Goal: Task Accomplishment & Management: Use online tool/utility

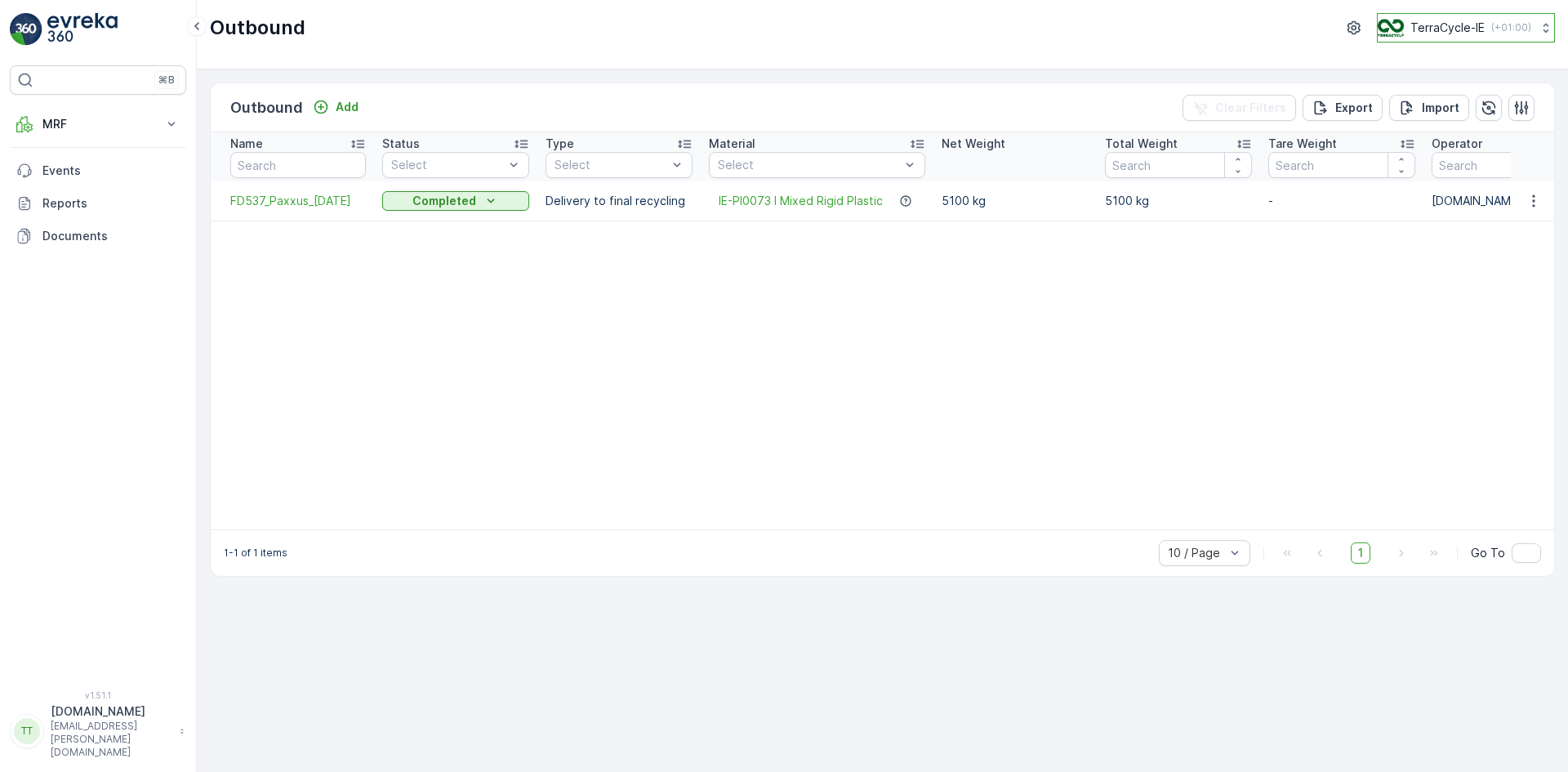
click at [1466, 31] on p "TerraCycle-IE" at bounding box center [1448, 28] width 74 height 17
type input "fr"
click at [1444, 93] on span "TerraCycle- FR02 -MRF" at bounding box center [1473, 101] width 170 height 17
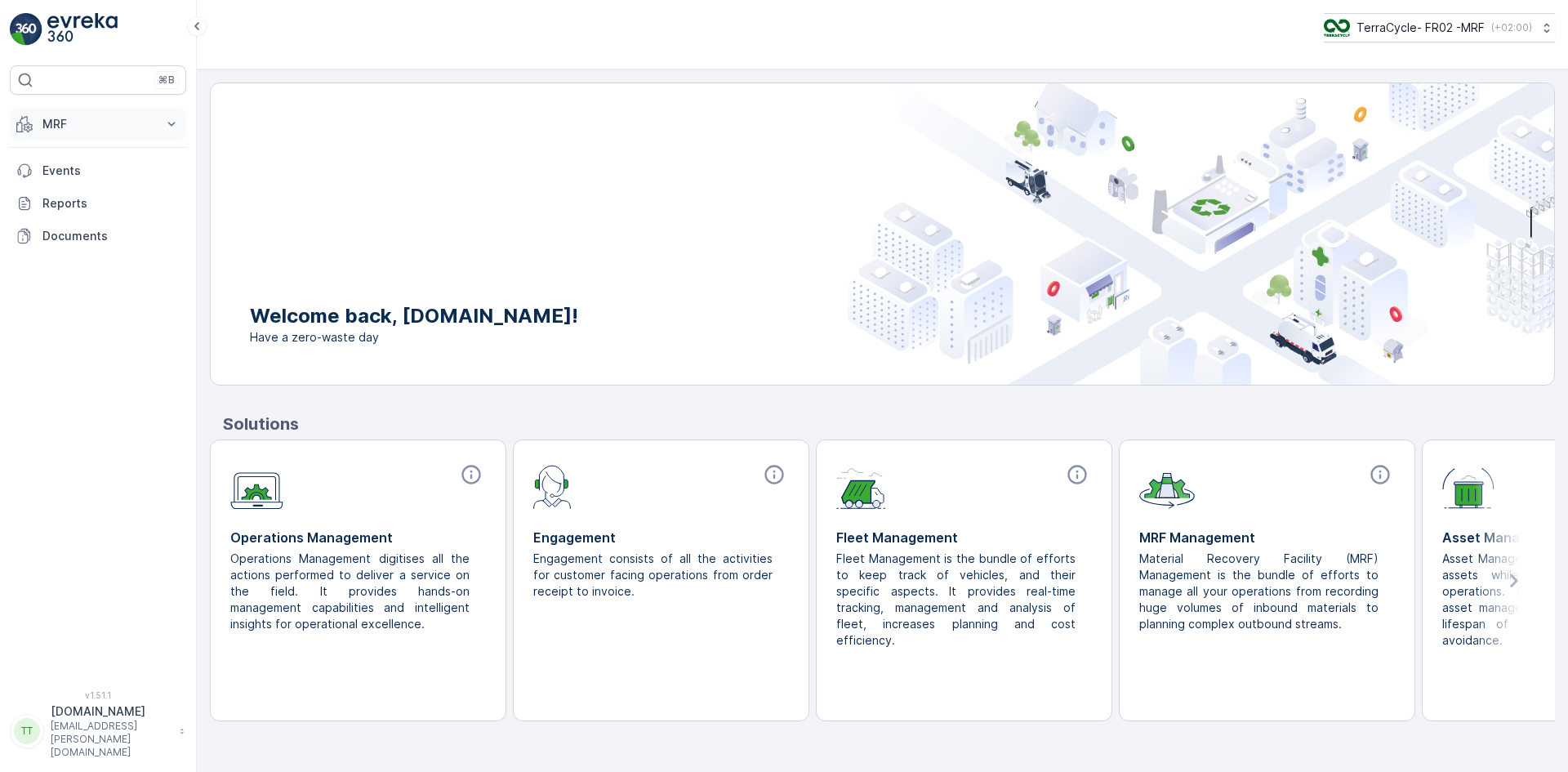
click at [60, 124] on p "MRF" at bounding box center [98, 124] width 111 height 17
click at [96, 242] on p "Expédition" at bounding box center [70, 243] width 59 height 17
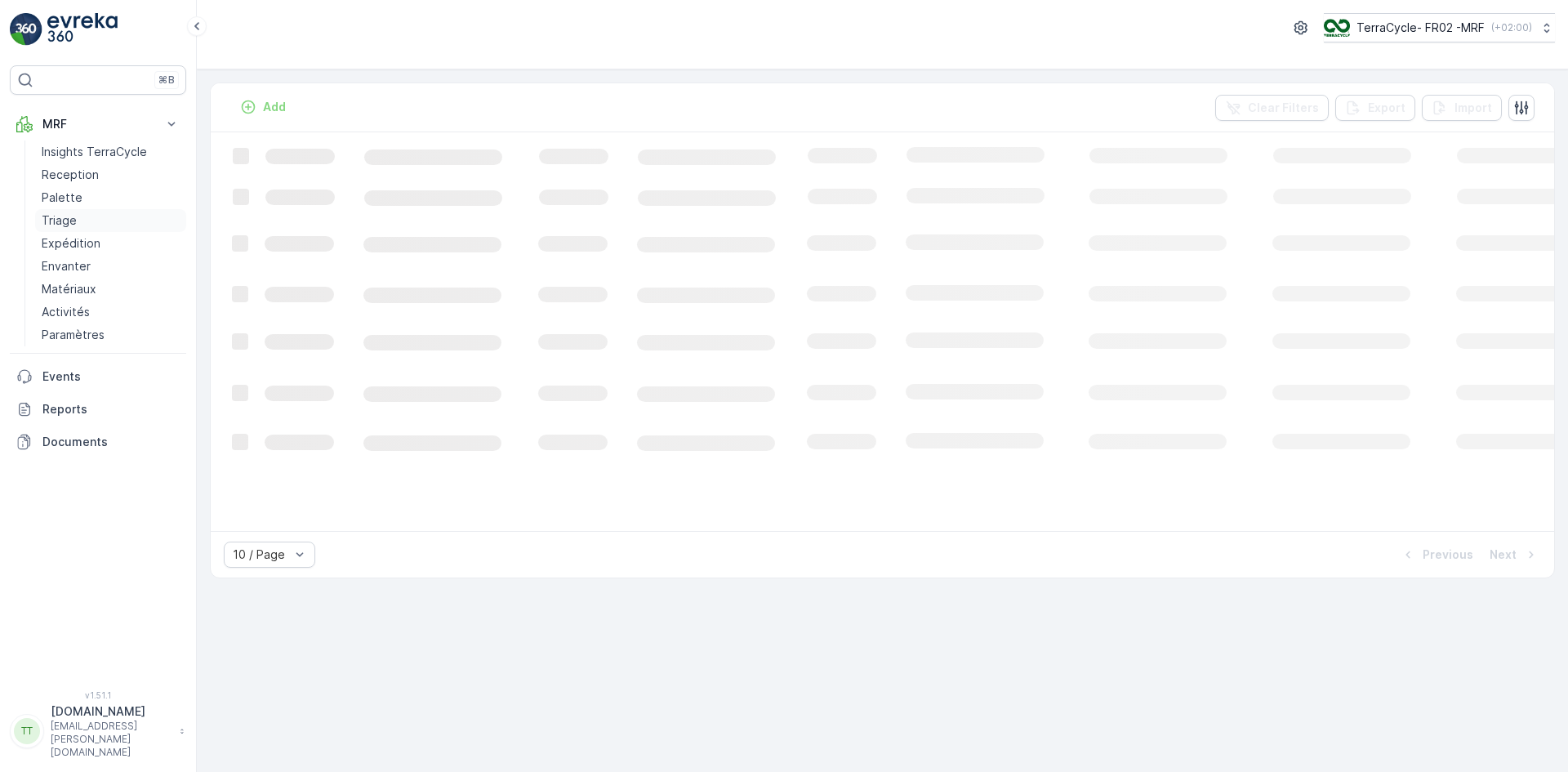
click at [75, 213] on p "Triage" at bounding box center [59, 221] width 35 height 17
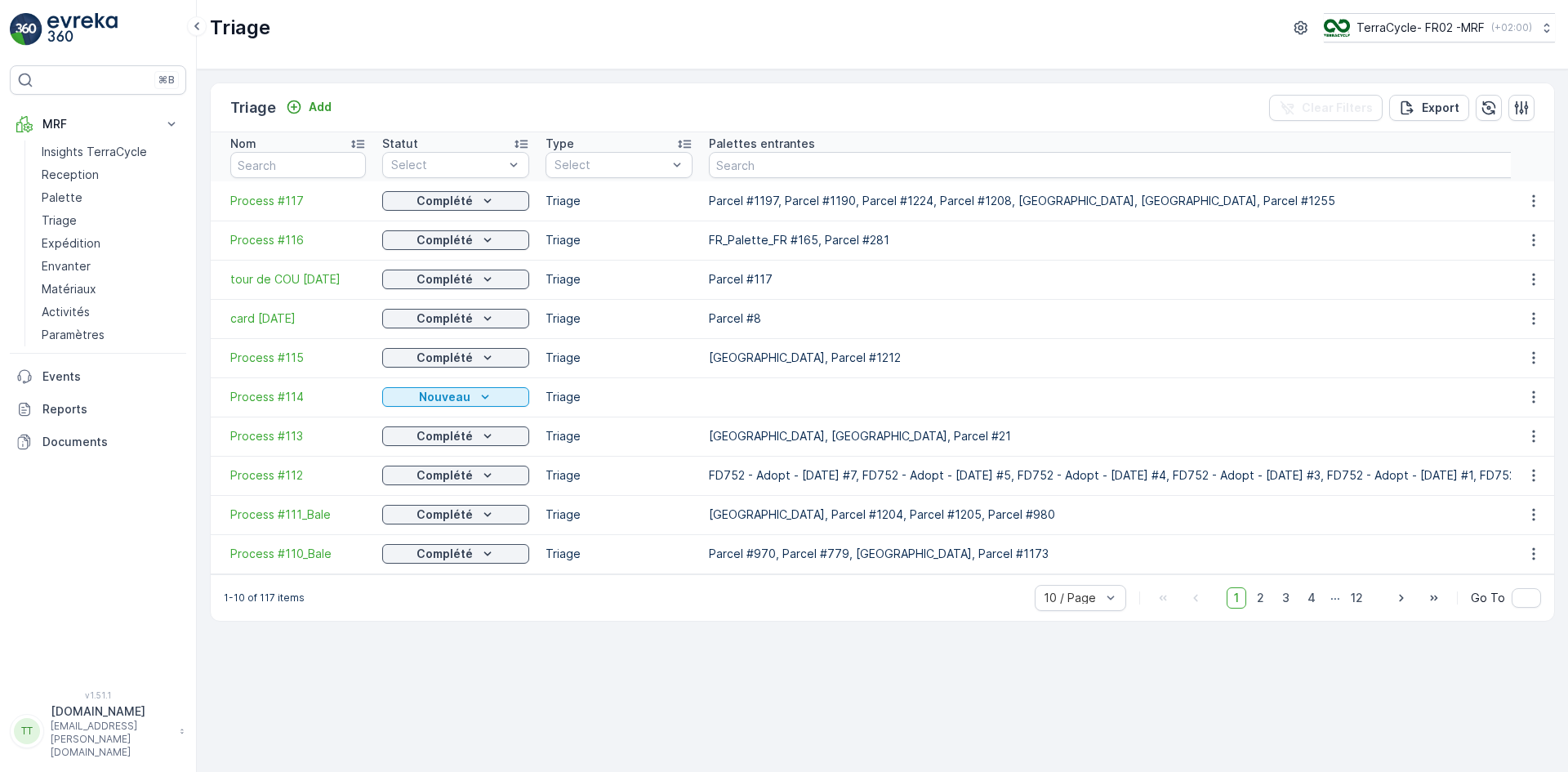
click at [518, 144] on icon at bounding box center [521, 144] width 17 height 17
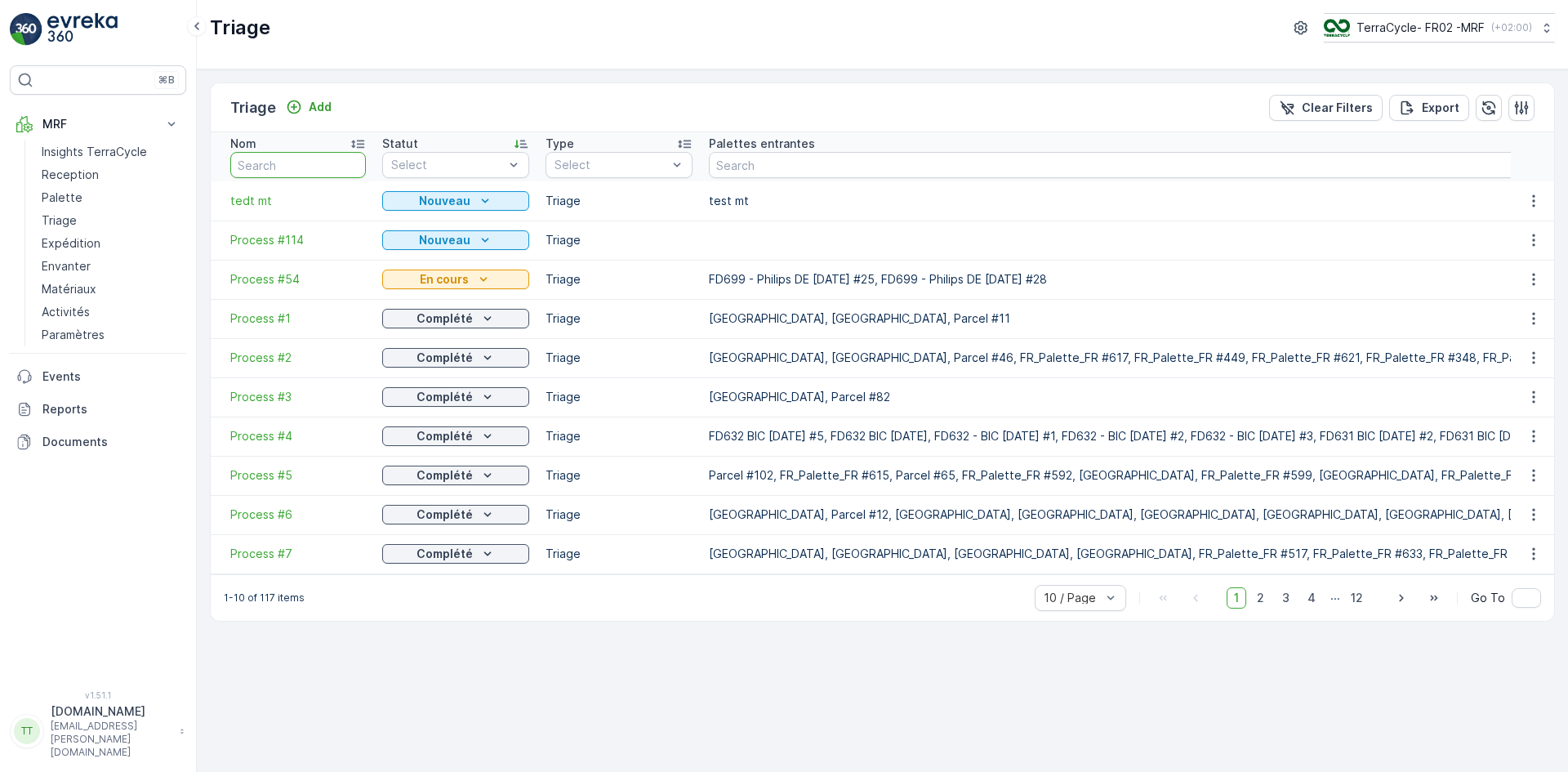
click at [274, 163] on input "text" at bounding box center [299, 165] width 136 height 26
type input "112"
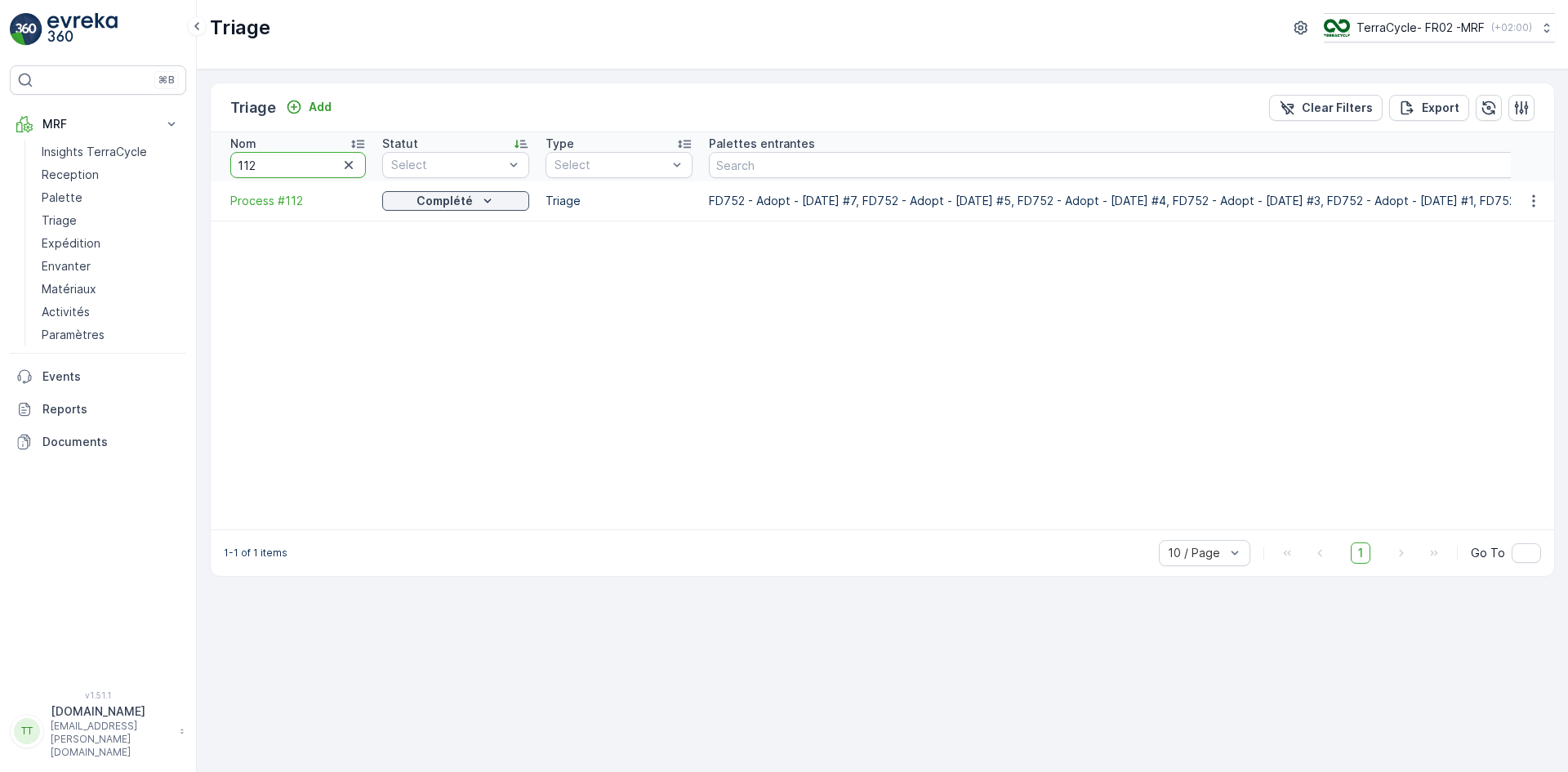
drag, startPoint x: 250, startPoint y: 166, endPoint x: 278, endPoint y: 164, distance: 28.1
click at [278, 164] on input "112" at bounding box center [299, 165] width 136 height 26
type input "115"
click at [256, 164] on input "115" at bounding box center [299, 165] width 136 height 26
type input "112"
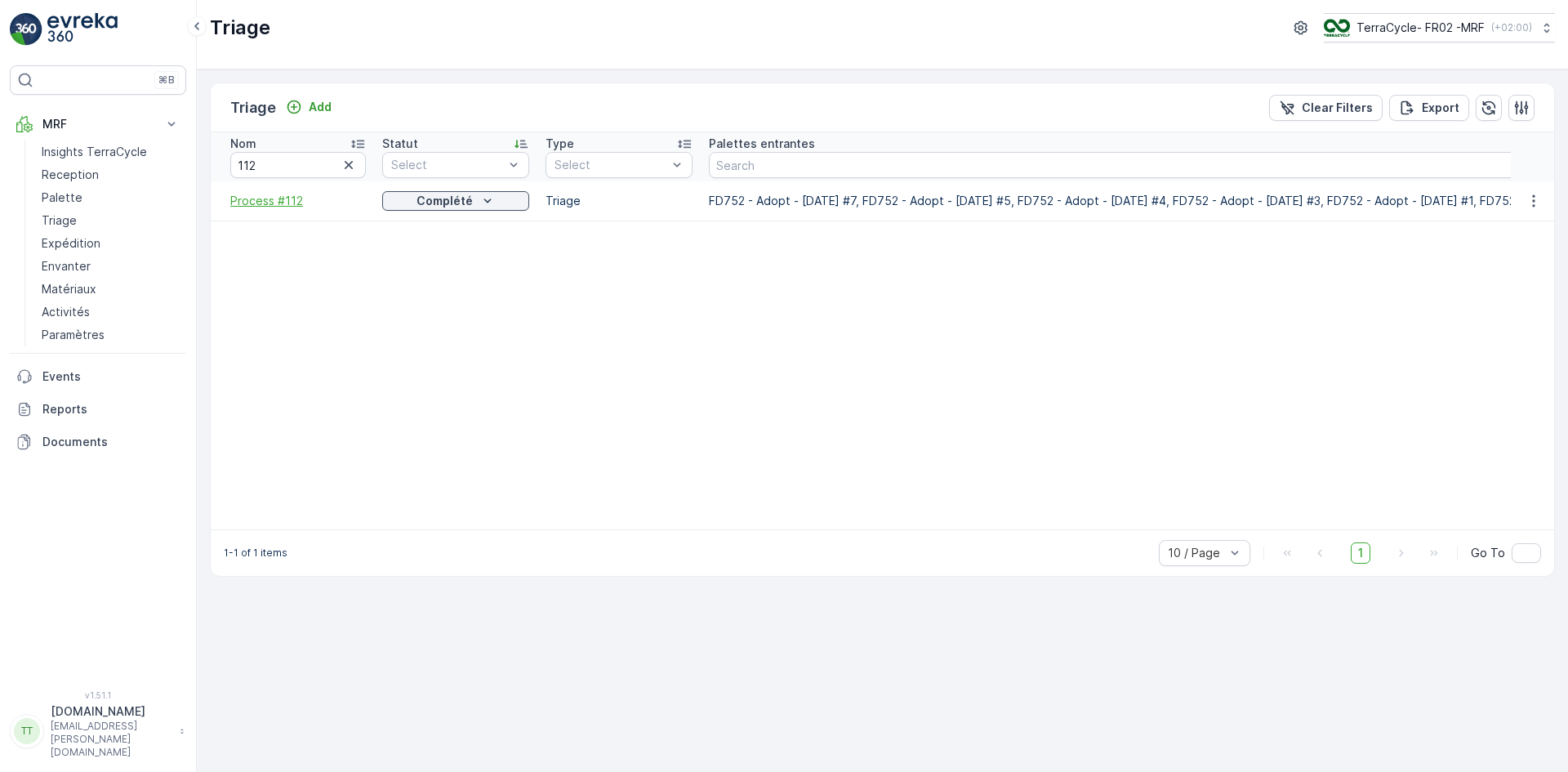
drag, startPoint x: 254, startPoint y: 185, endPoint x: 252, endPoint y: 206, distance: 21.1
click at [252, 206] on span "Process #112" at bounding box center [299, 201] width 136 height 17
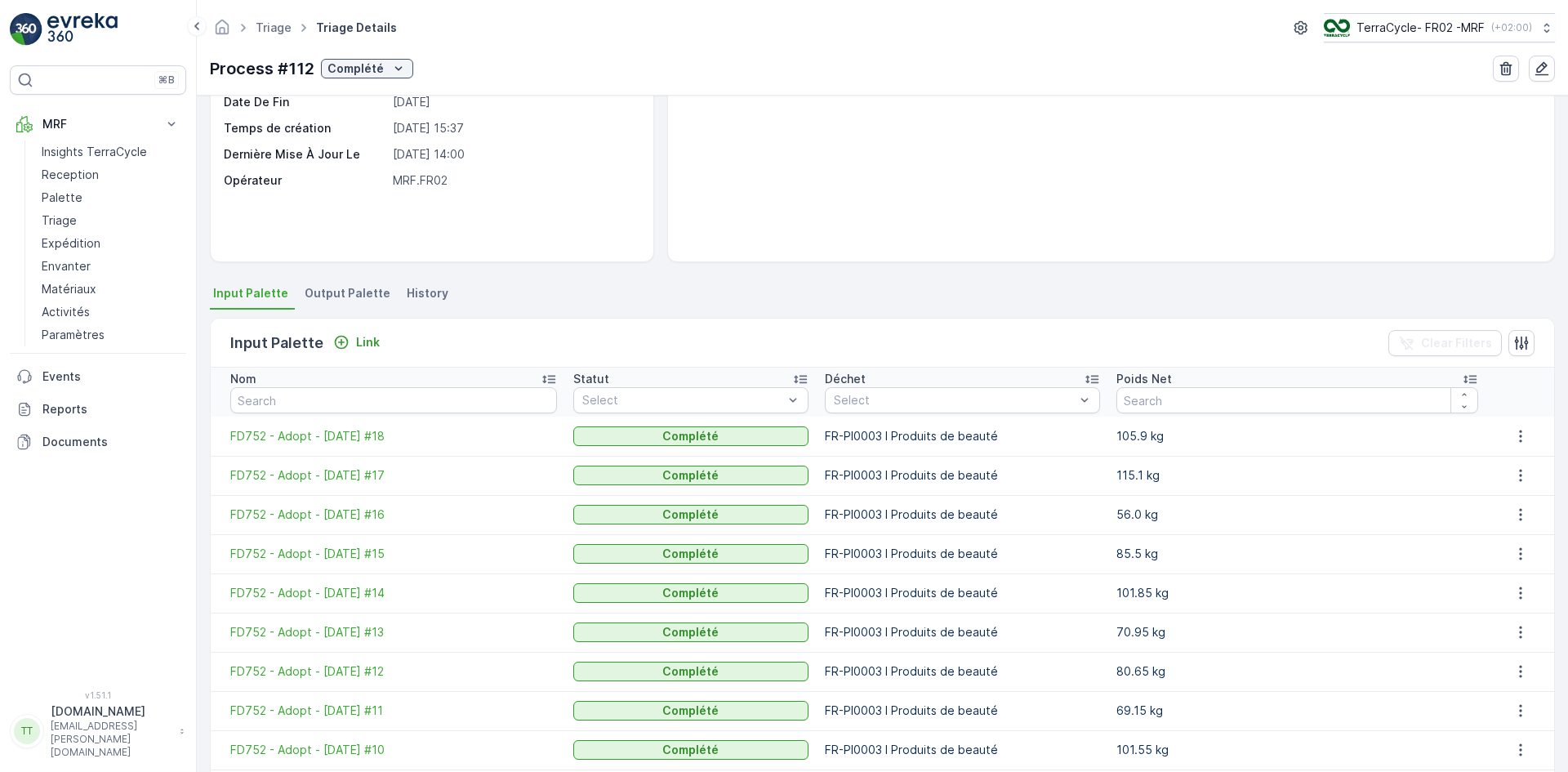
scroll to position [280, 0]
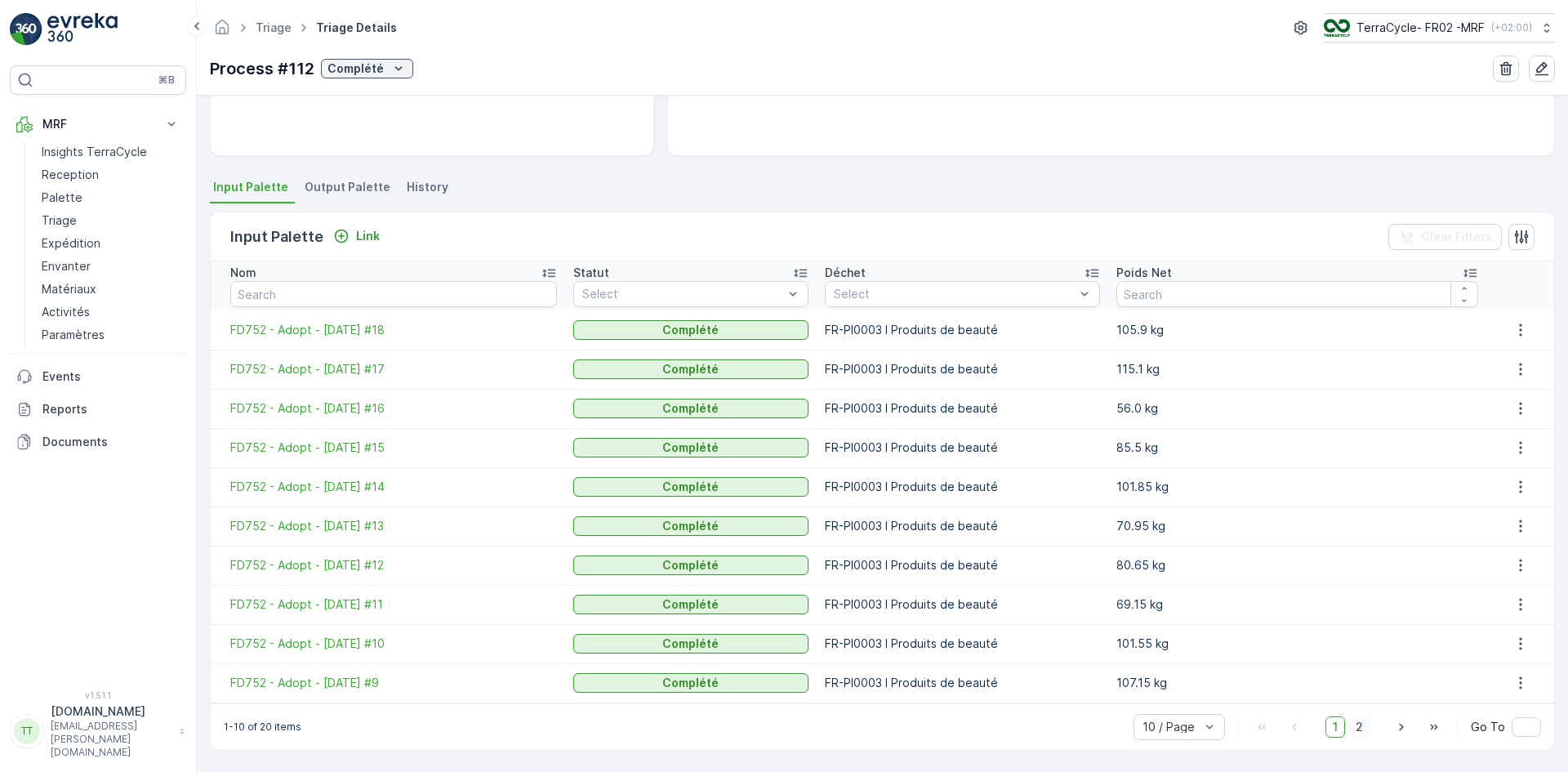
click at [1360, 731] on span "2" at bounding box center [1360, 727] width 22 height 22
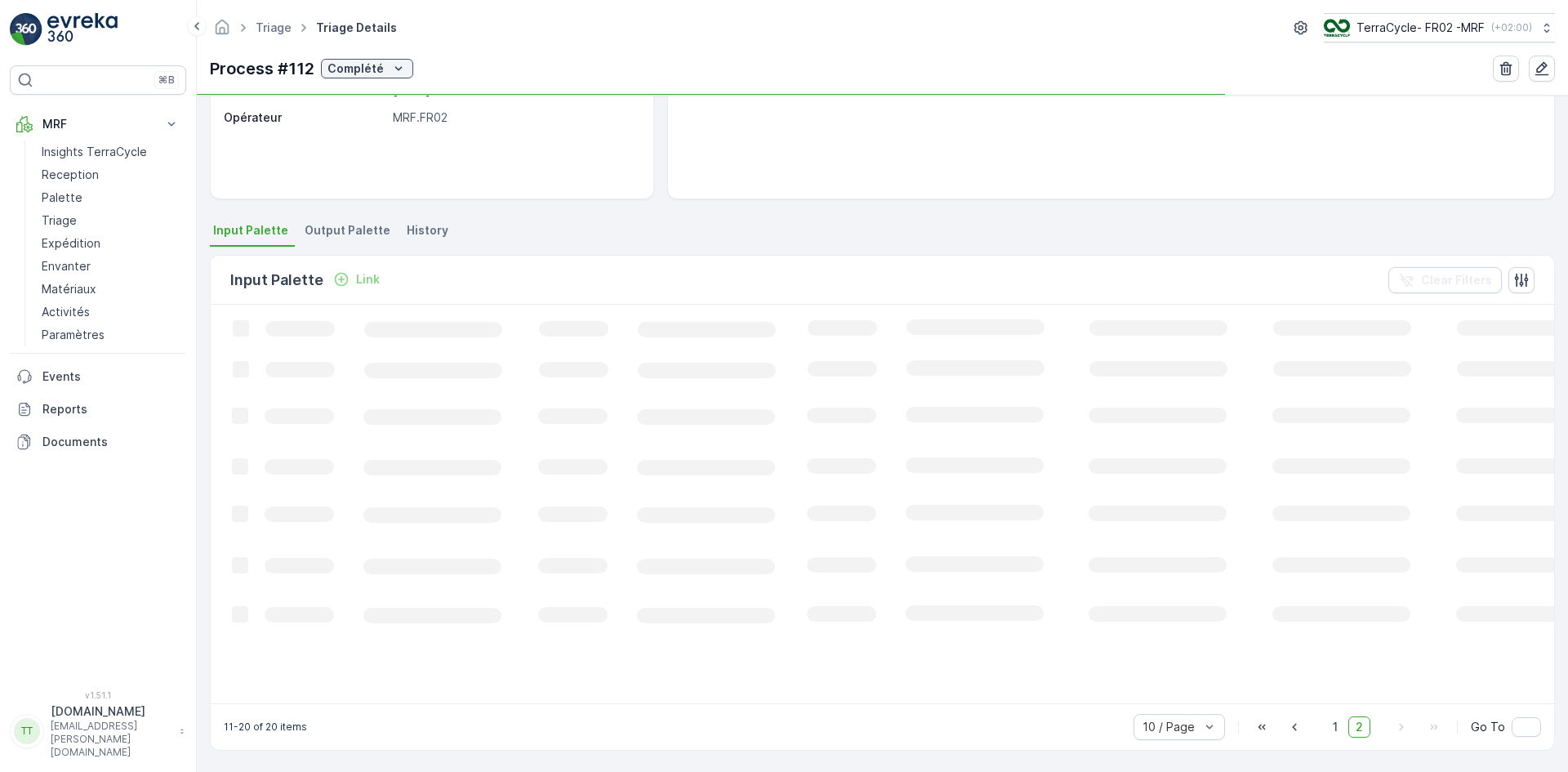
scroll to position [280, 0]
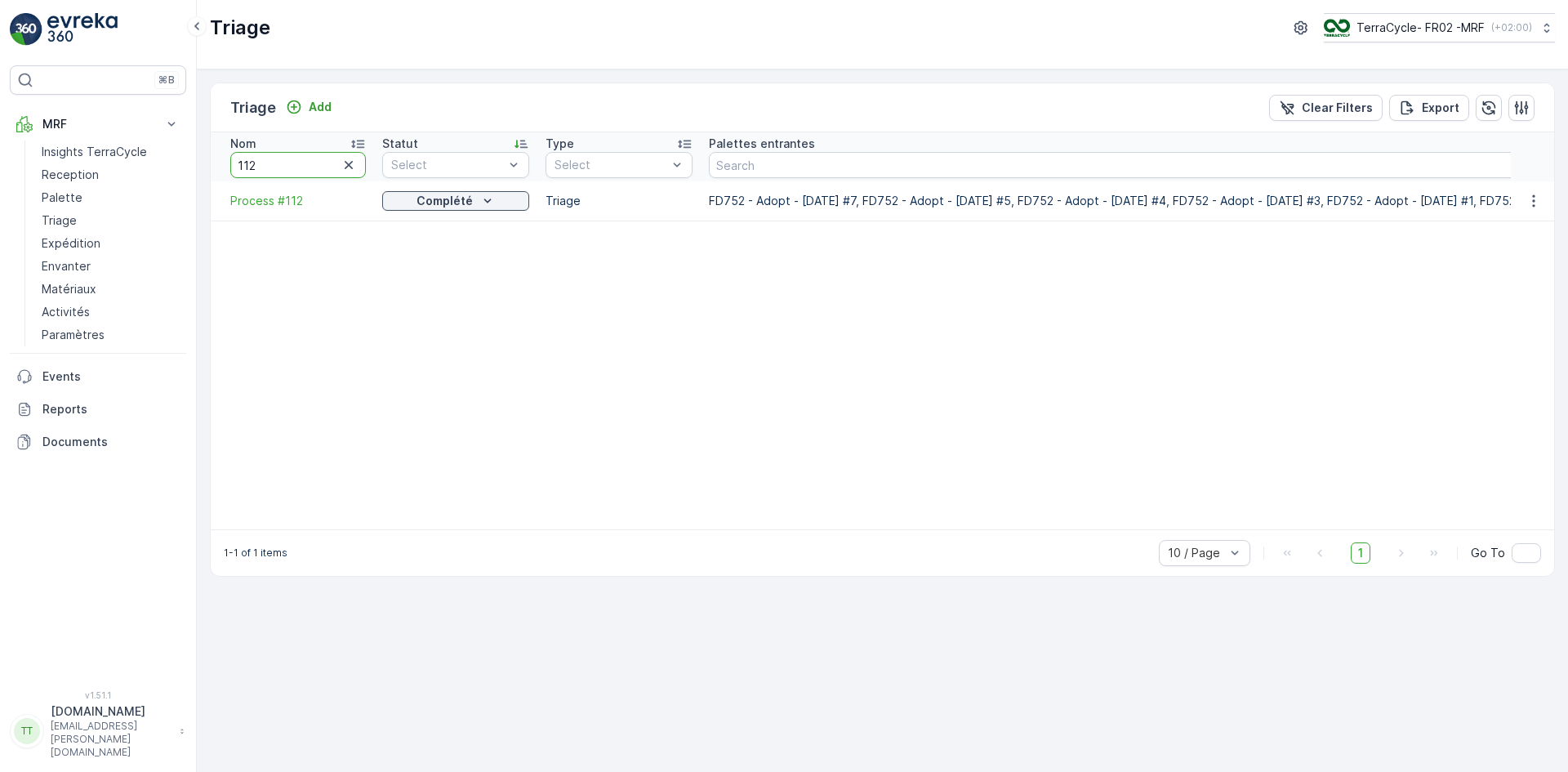
drag, startPoint x: 250, startPoint y: 169, endPoint x: 289, endPoint y: 162, distance: 39.6
click at [300, 162] on input "112" at bounding box center [299, 165] width 136 height 26
type input "115"
click at [288, 201] on span "Process #115" at bounding box center [299, 201] width 136 height 17
drag, startPoint x: 249, startPoint y: 166, endPoint x: 265, endPoint y: 166, distance: 16.0
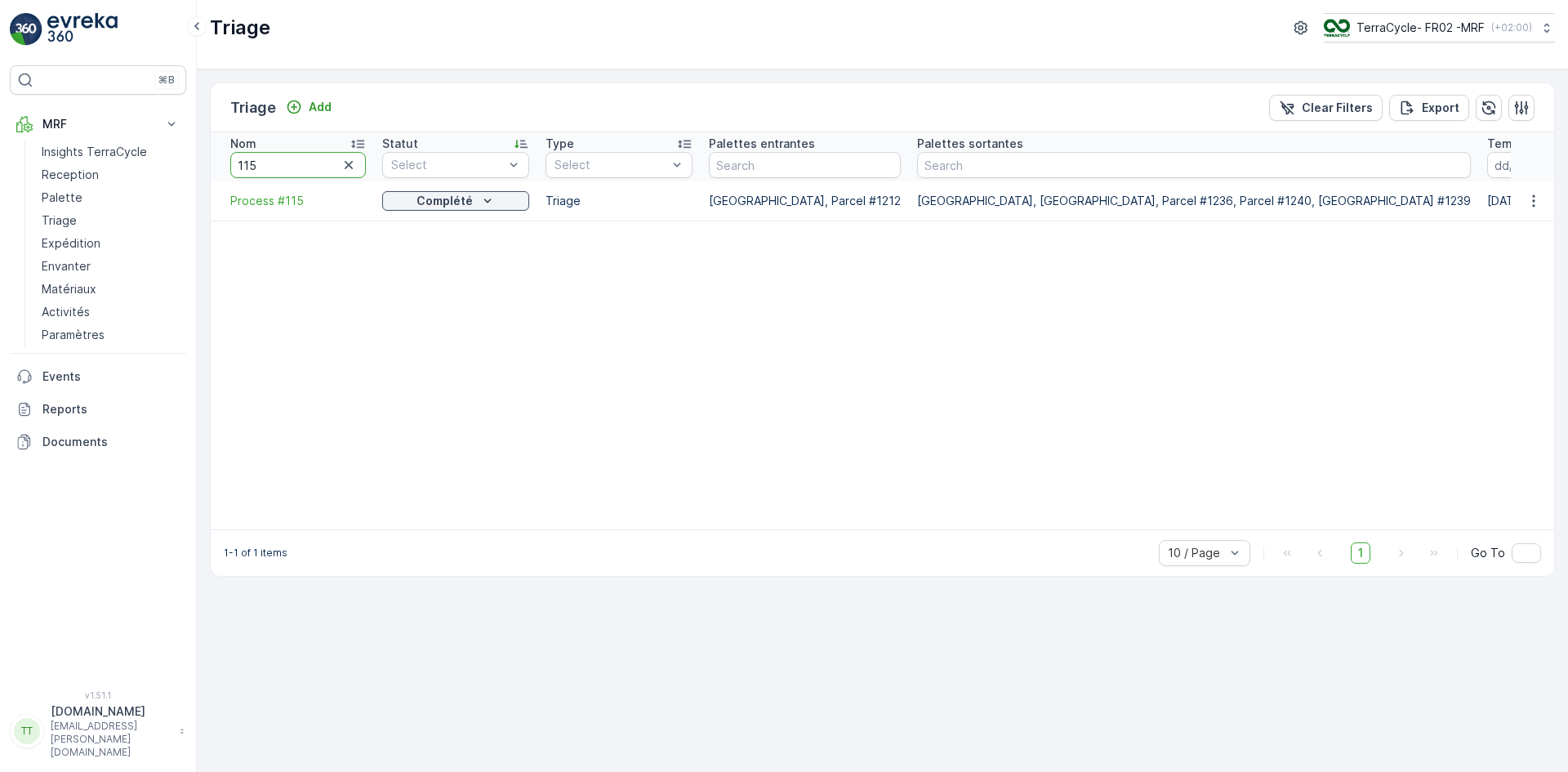
click at [265, 166] on input "115" at bounding box center [299, 165] width 136 height 26
type input "116"
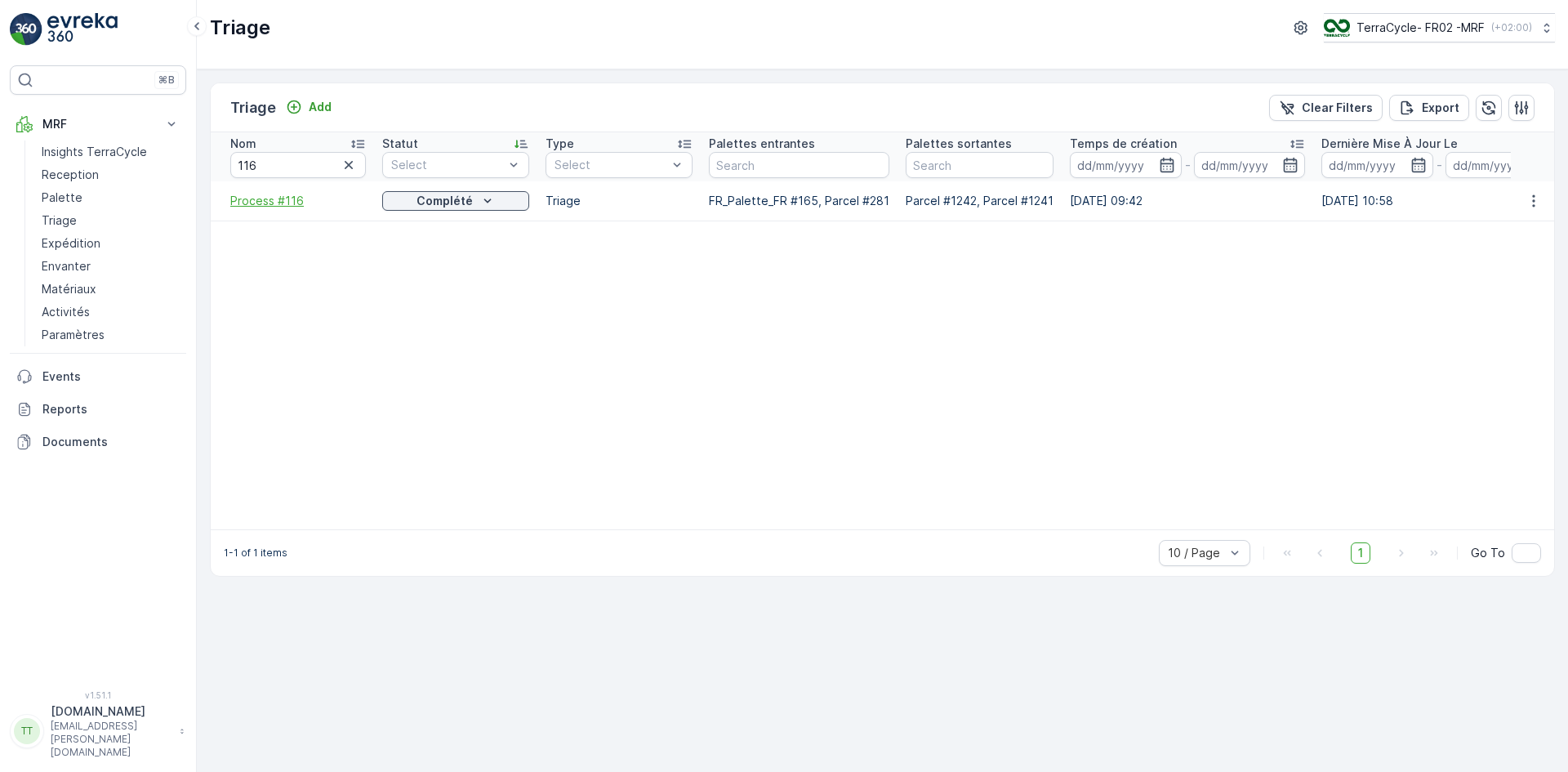
click at [275, 204] on span "Process #116" at bounding box center [299, 201] width 136 height 17
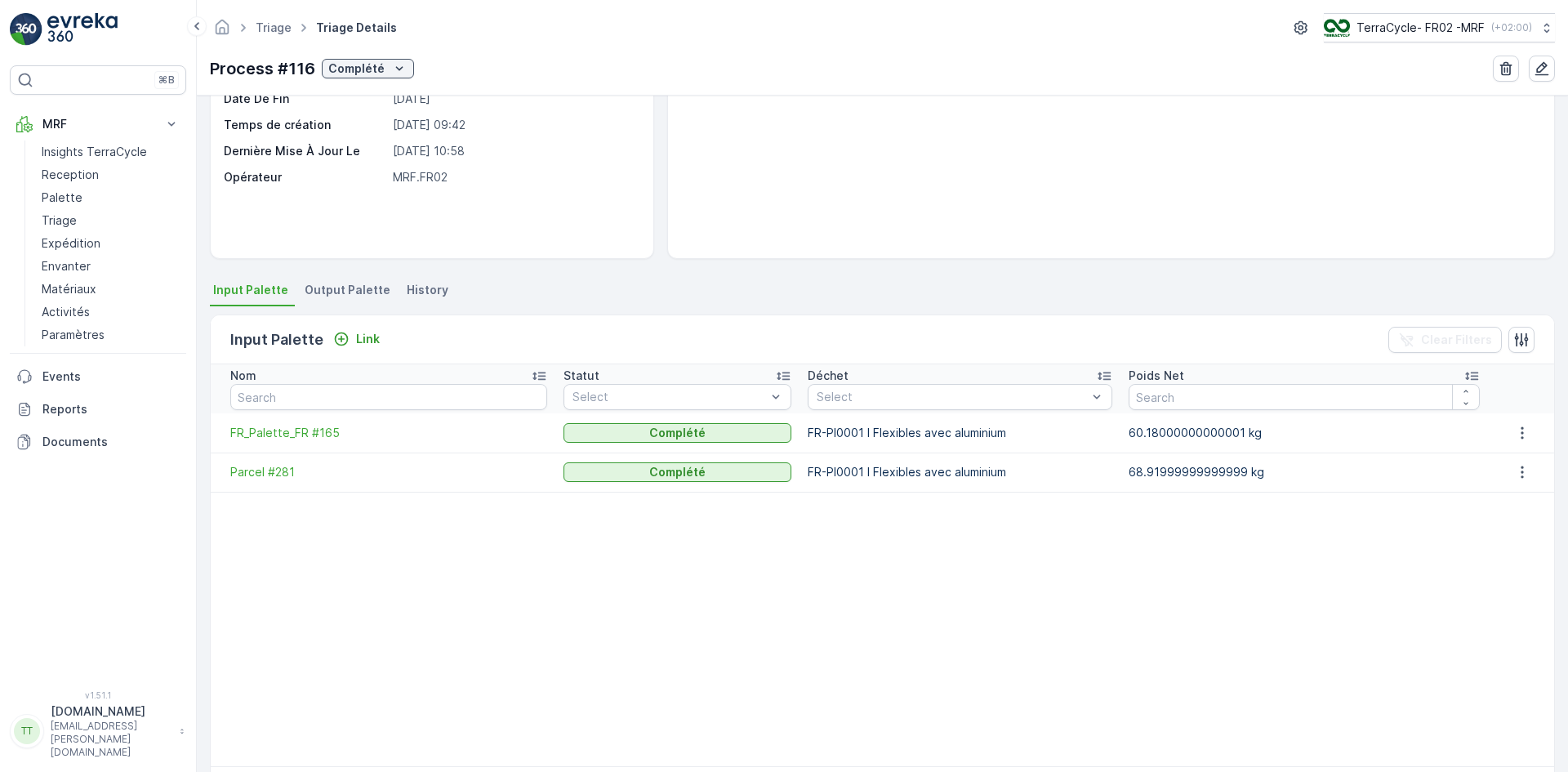
scroll to position [239, 0]
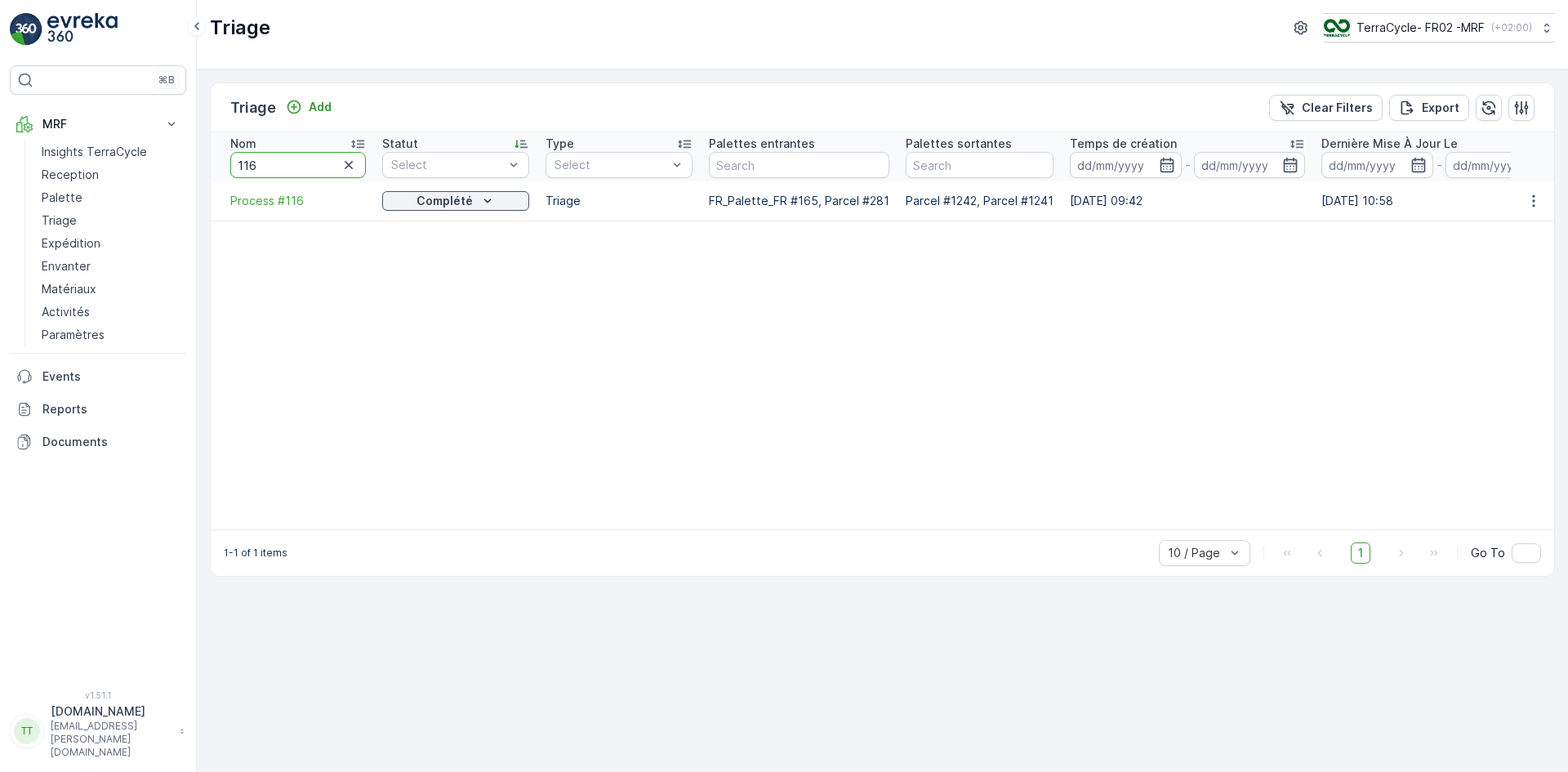
drag, startPoint x: 250, startPoint y: 166, endPoint x: 268, endPoint y: 161, distance: 18.7
click at [271, 164] on input "116" at bounding box center [299, 165] width 136 height 26
type input "113"
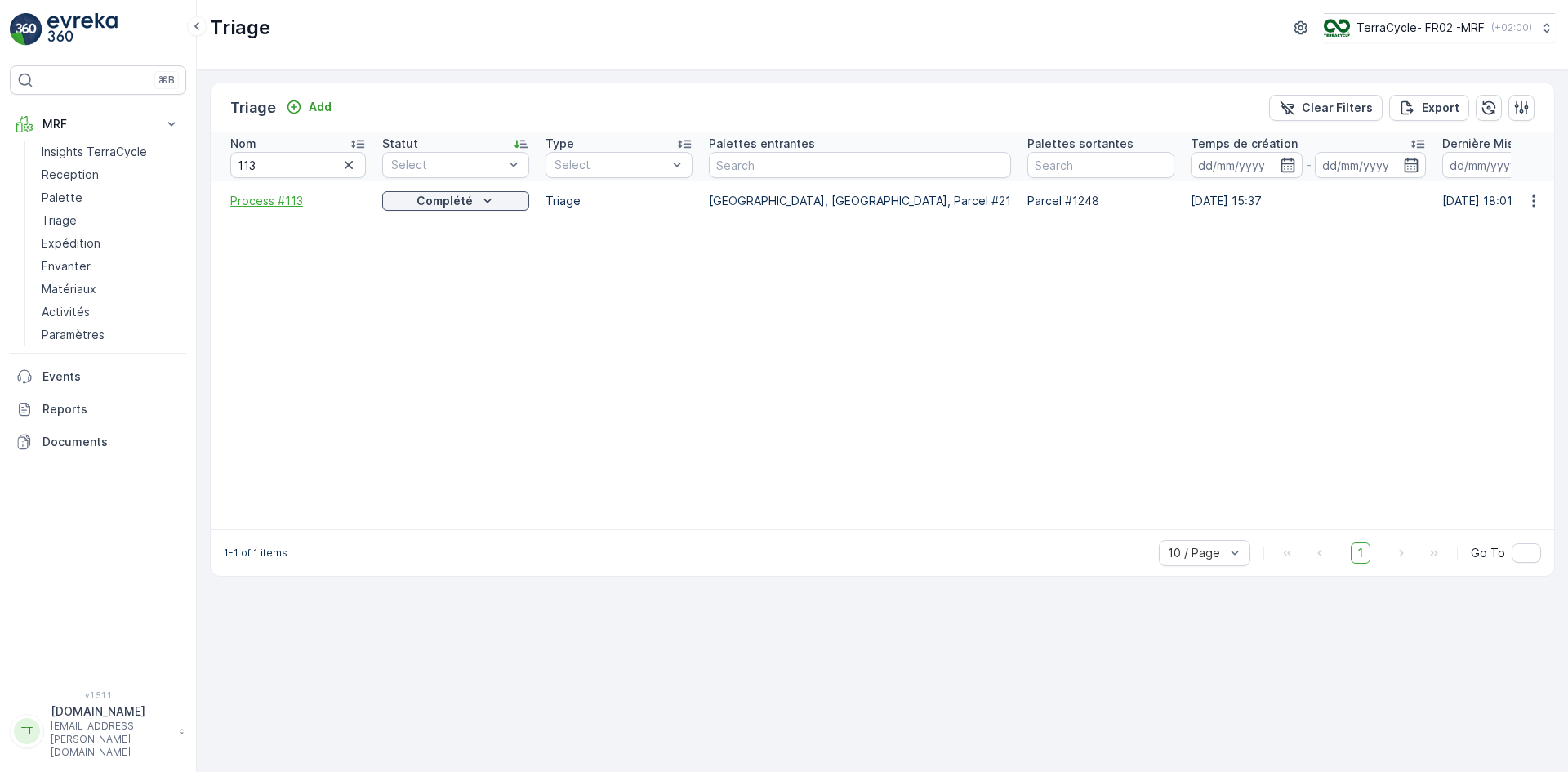
click at [277, 197] on span "Process #113" at bounding box center [299, 201] width 136 height 17
drag, startPoint x: 249, startPoint y: 165, endPoint x: 259, endPoint y: 165, distance: 10.0
click at [259, 165] on input "113" at bounding box center [299, 165] width 136 height 26
type input "112"
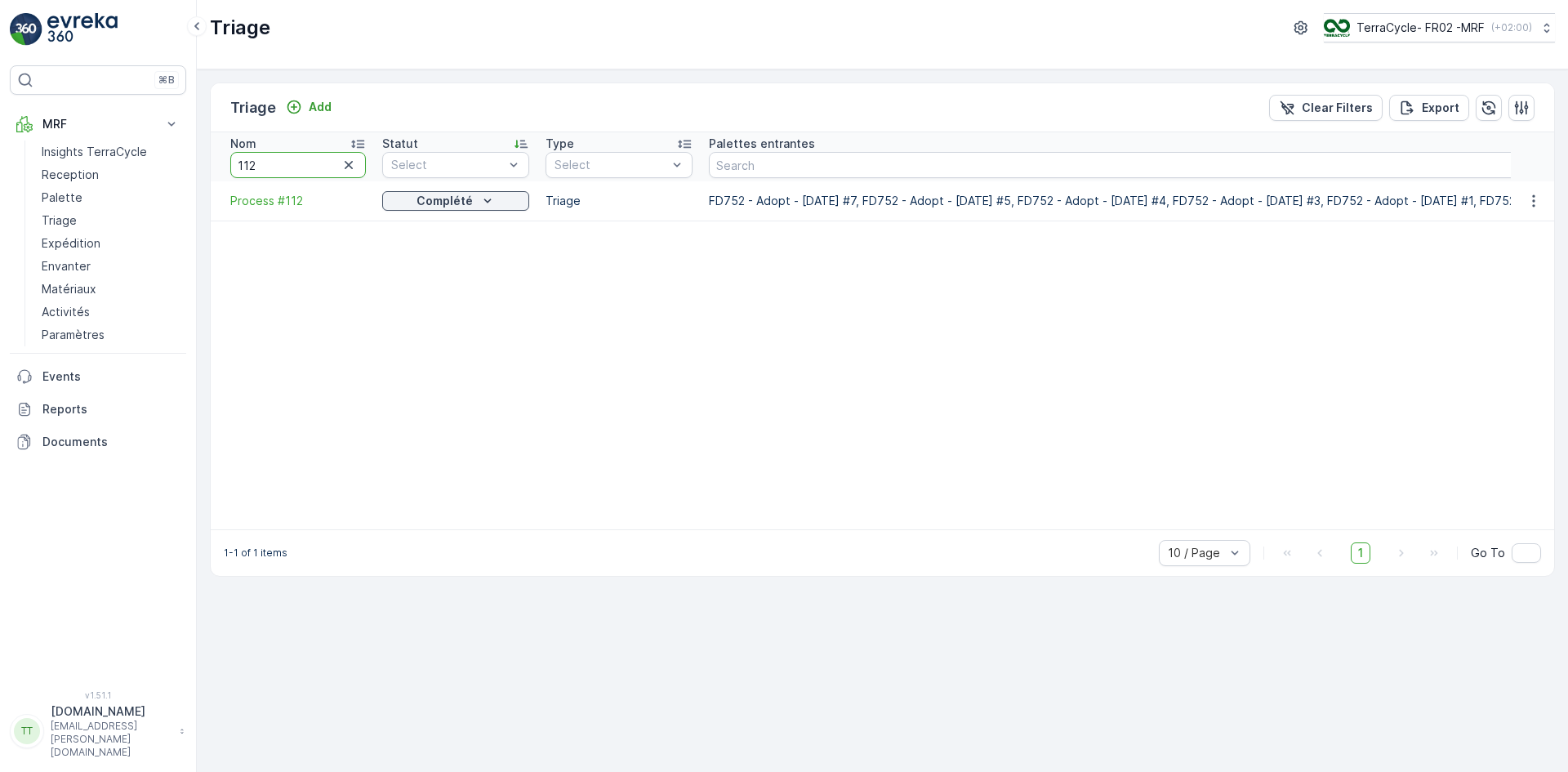
click at [257, 163] on input "112" at bounding box center [299, 165] width 136 height 26
type input "114"
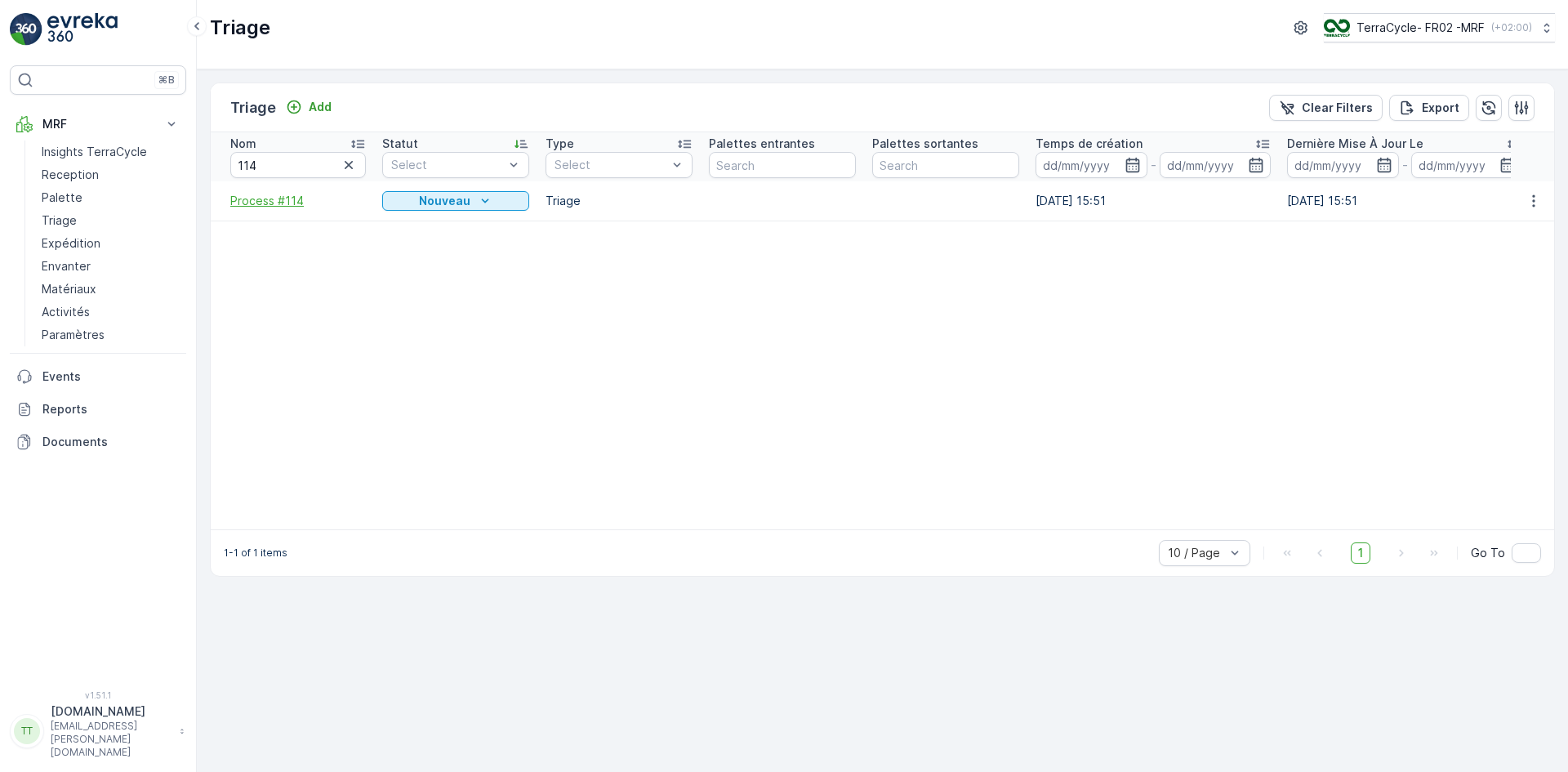
click at [253, 197] on span "Process #114" at bounding box center [299, 201] width 136 height 17
drag, startPoint x: 230, startPoint y: 166, endPoint x: 196, endPoint y: 170, distance: 34.2
click at [196, 170] on div "⌘B MRF Insights TerraCycle Reception Palette Triage Expédition Envanter Matéria…" at bounding box center [784, 386] width 1568 height 772
type input "cou"
click at [300, 196] on span "tour de COU 29/09/25" at bounding box center [299, 201] width 136 height 17
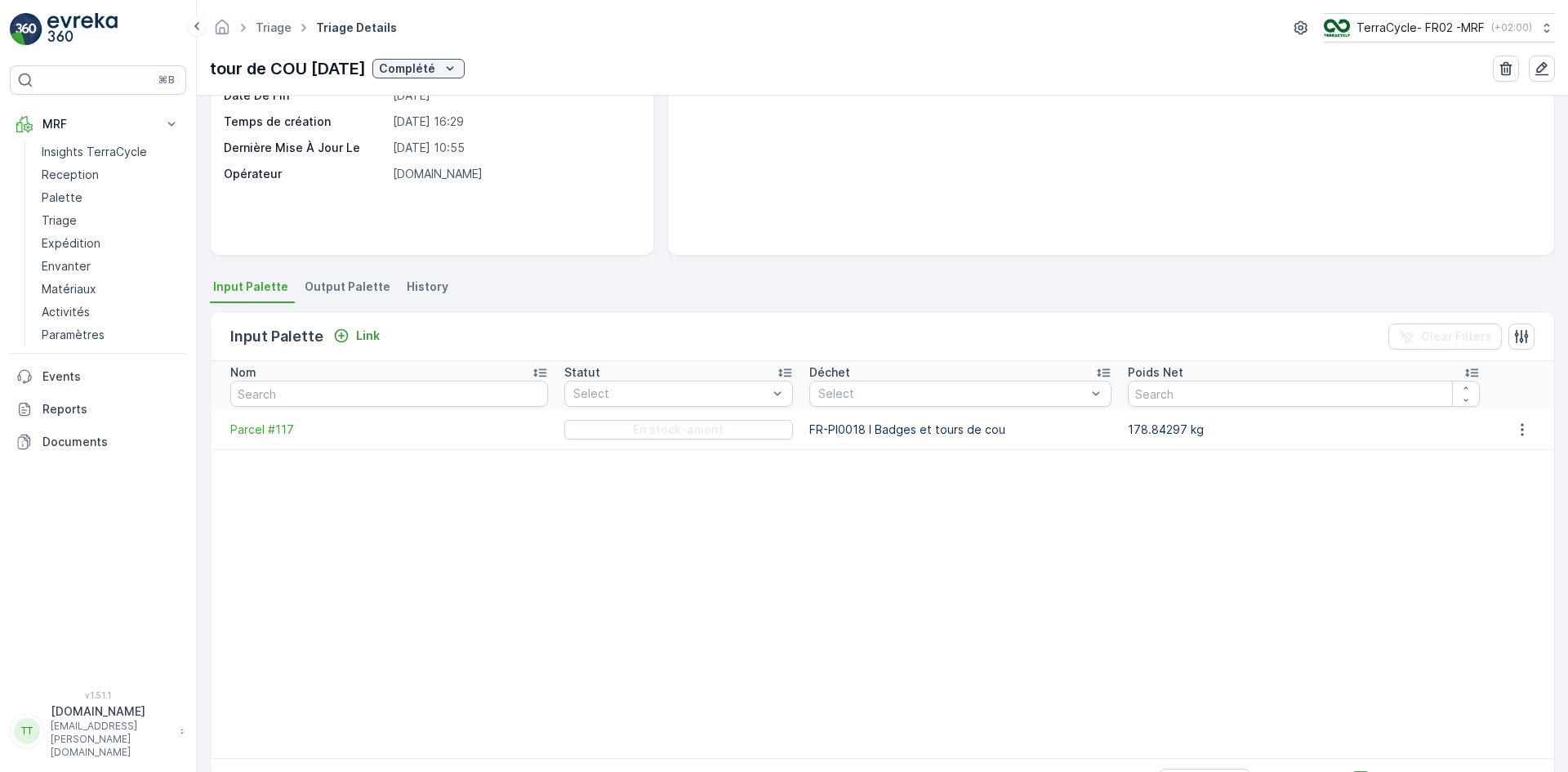
scroll to position [180, 0]
click at [276, 428] on span "Parcel #117" at bounding box center [390, 429] width 318 height 17
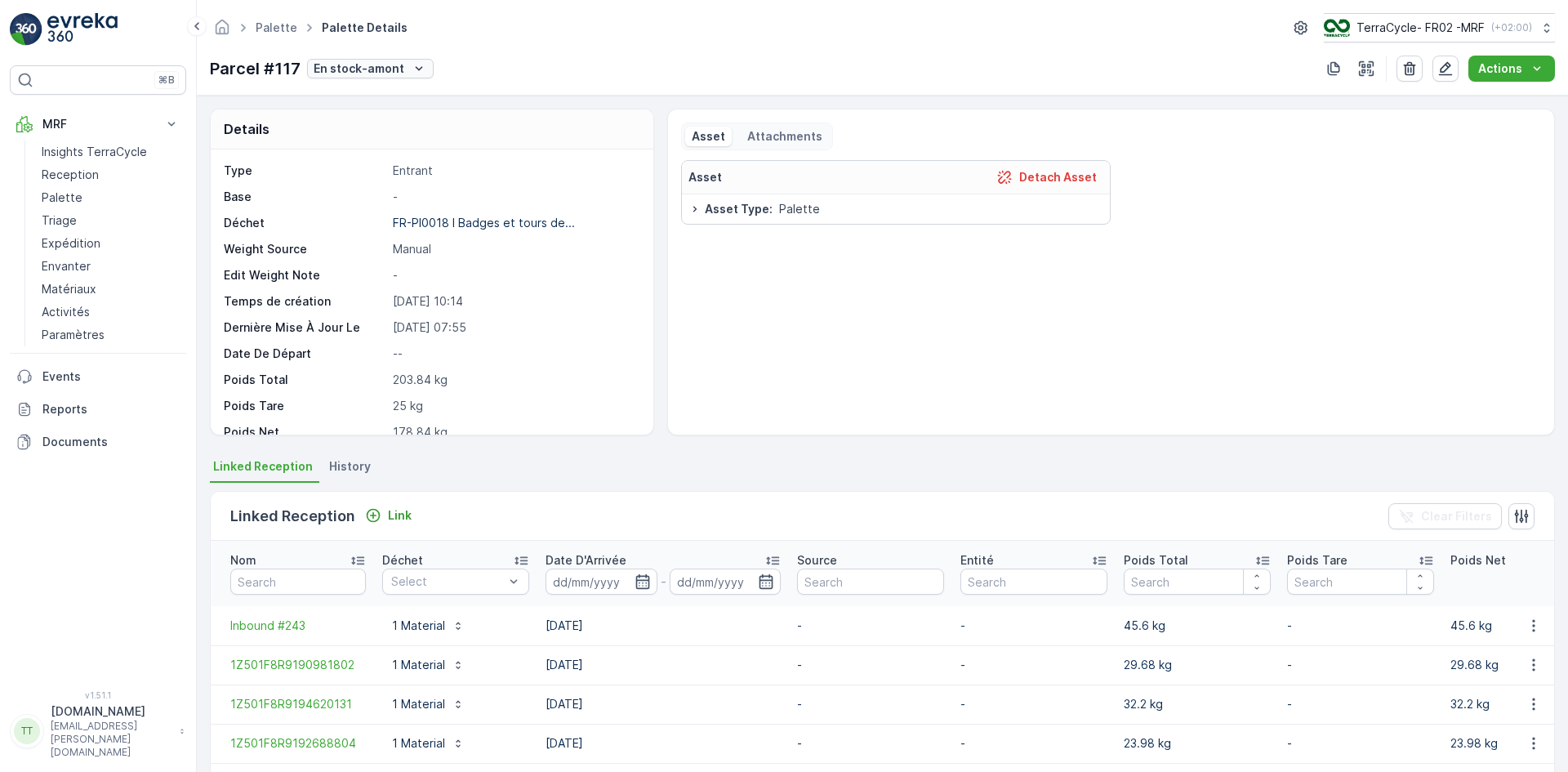
click at [396, 70] on p "En stock-amont" at bounding box center [359, 69] width 91 height 17
click at [376, 184] on div "Complété" at bounding box center [365, 185] width 113 height 23
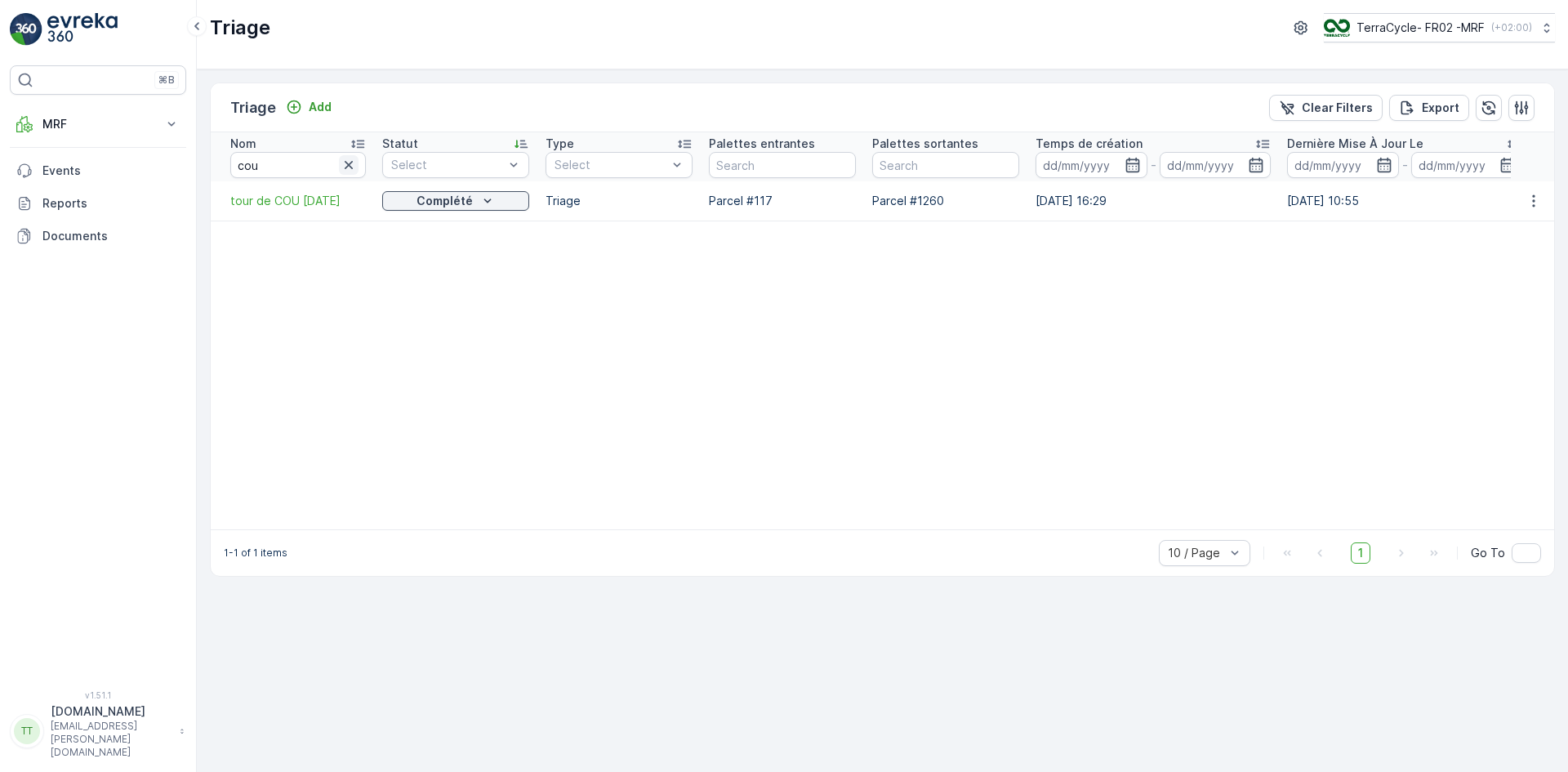
click at [346, 169] on icon "button" at bounding box center [349, 165] width 17 height 17
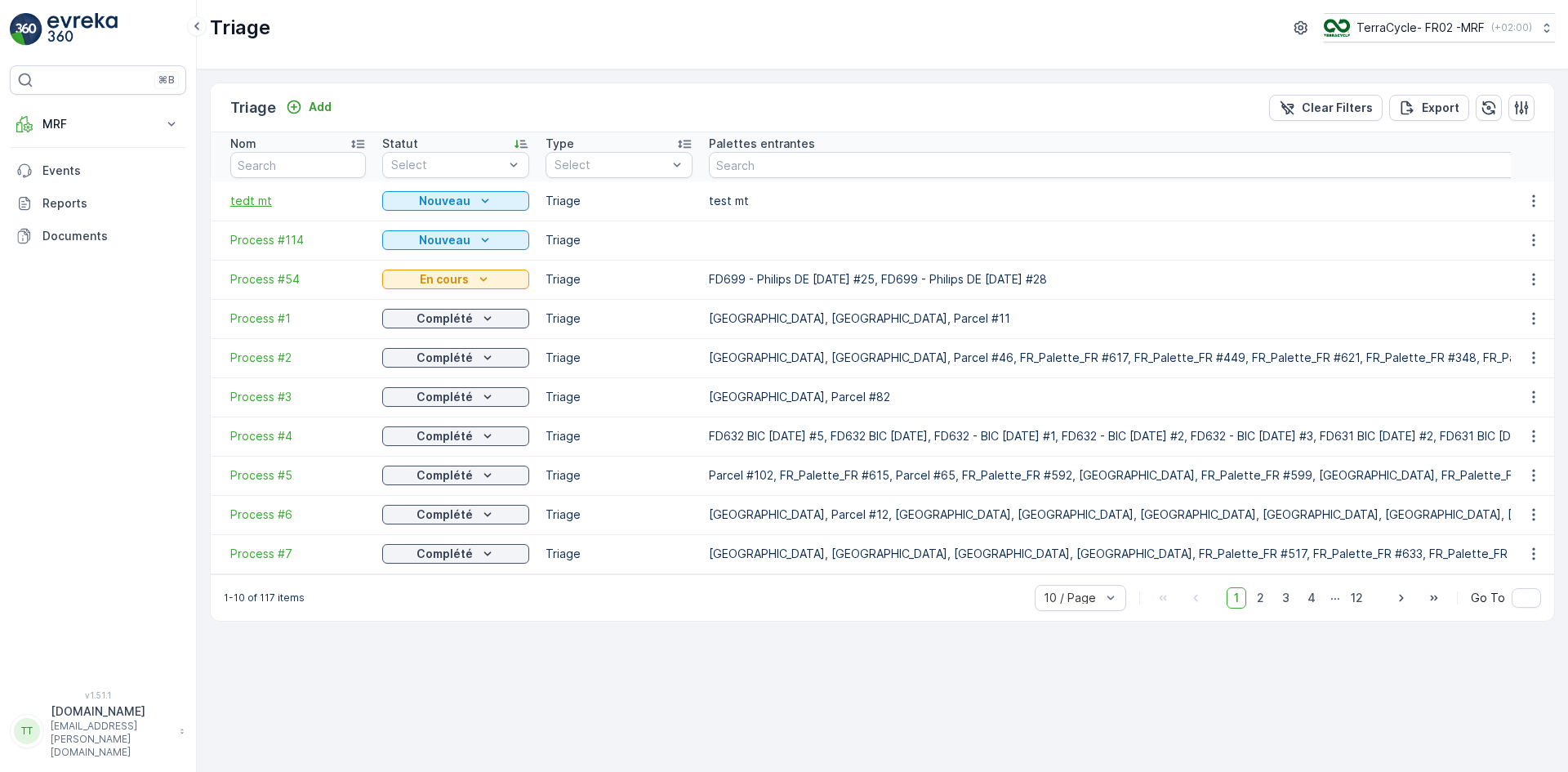
click at [254, 198] on span "tedt mt" at bounding box center [299, 201] width 136 height 17
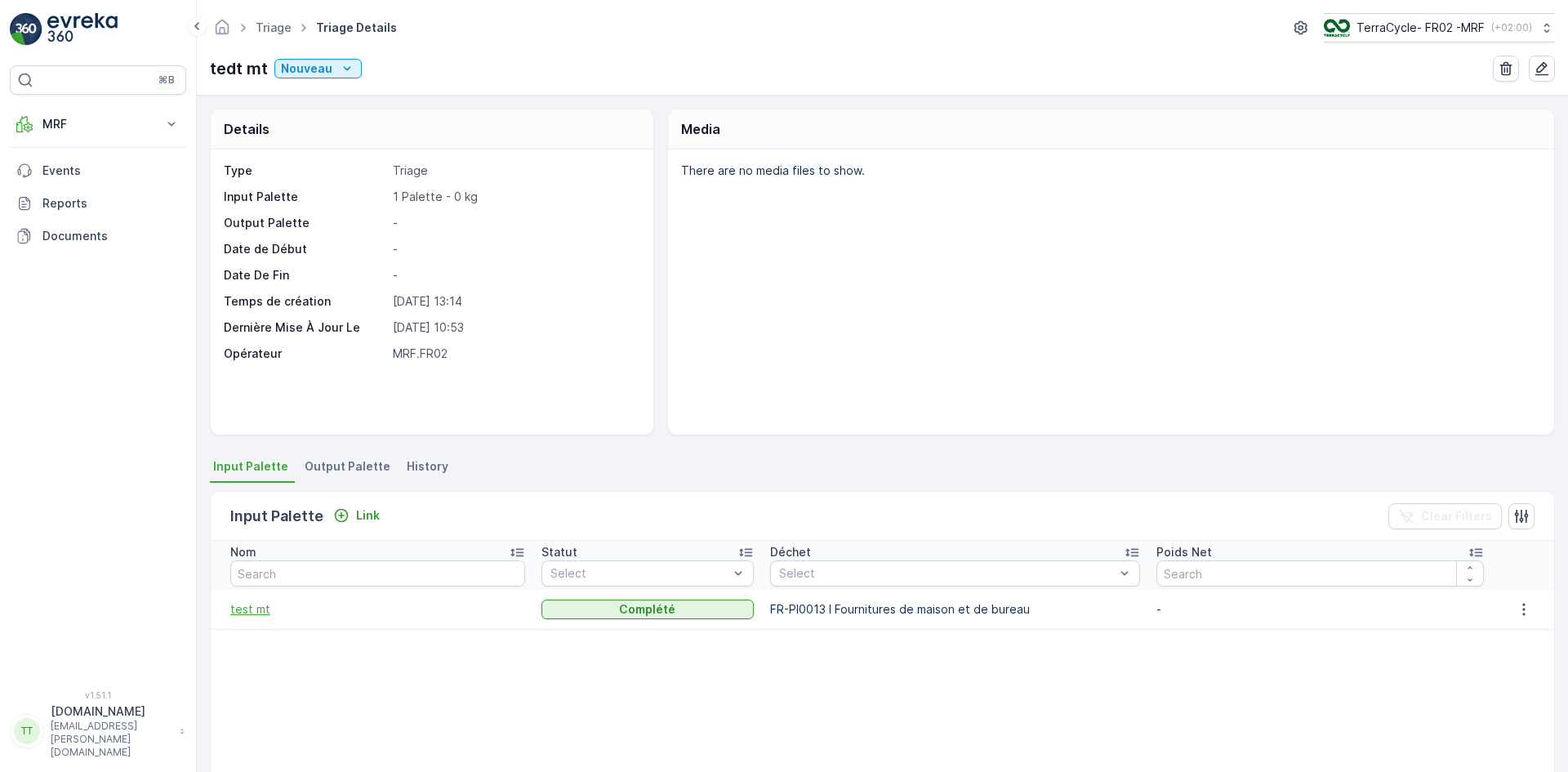
click at [259, 611] on span "test mt" at bounding box center [378, 610] width 295 height 17
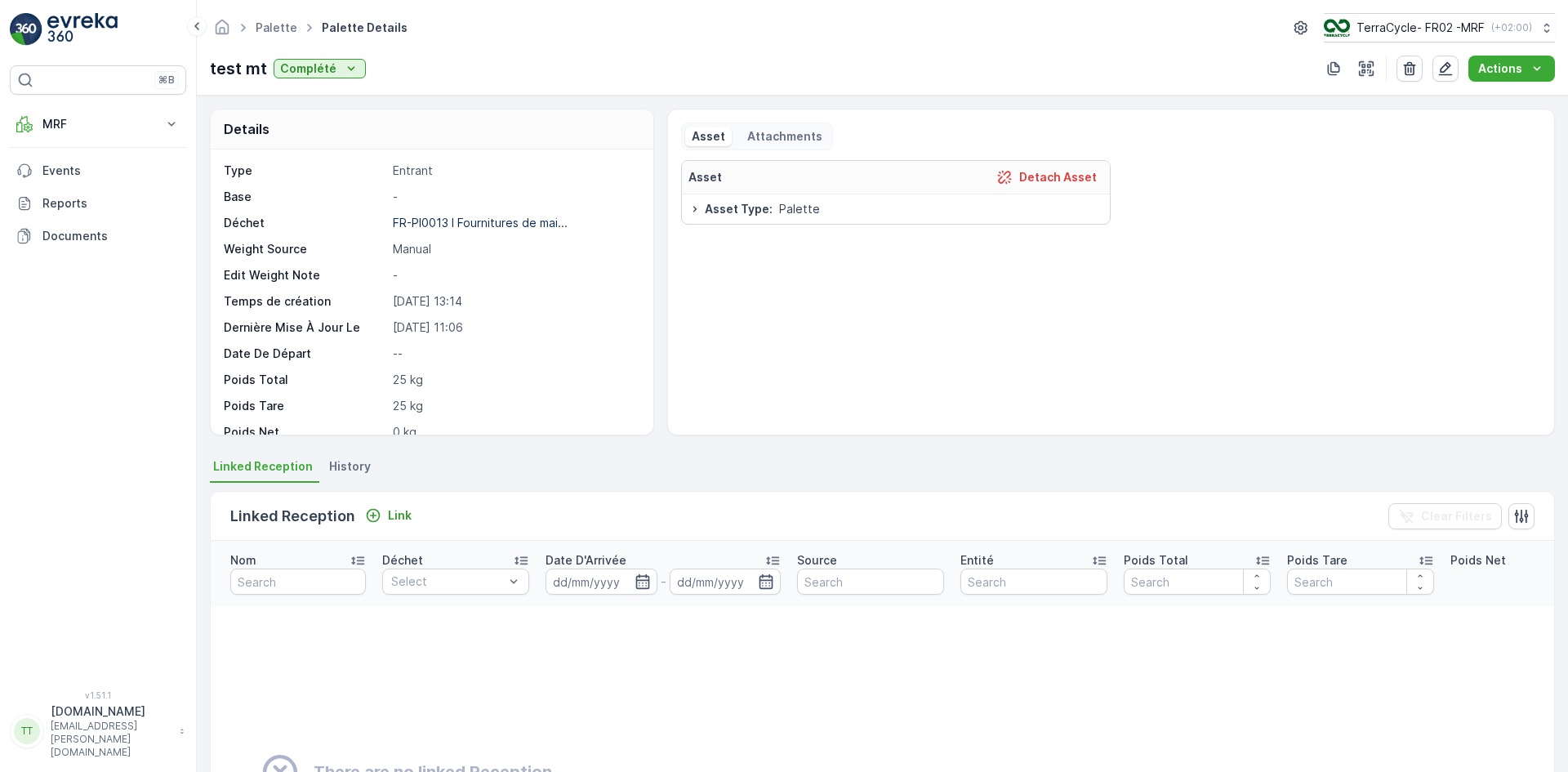
click at [218, 67] on p "test mt" at bounding box center [238, 69] width 57 height 25
copy p "test"
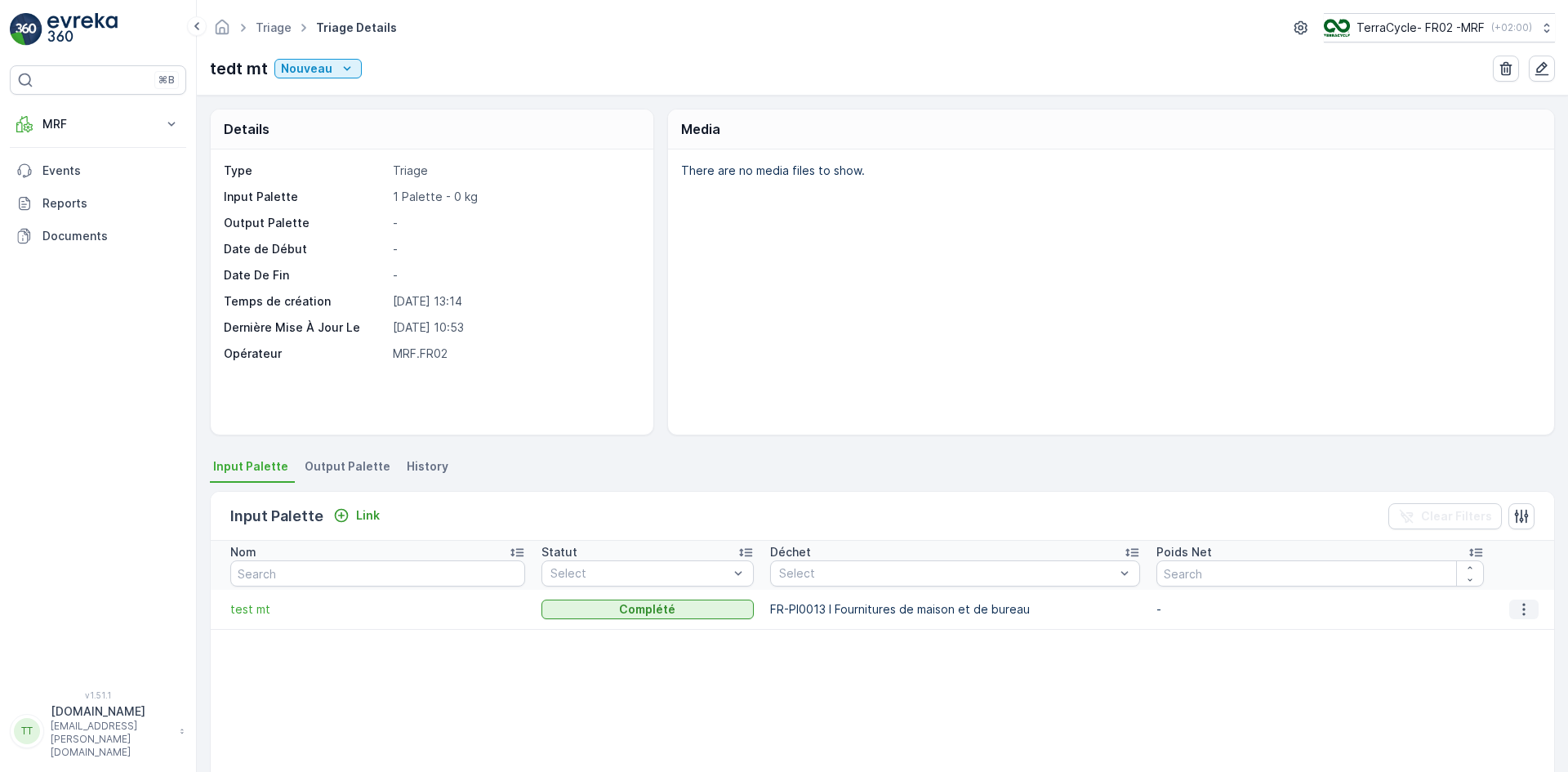
click at [1517, 614] on icon "button" at bounding box center [1524, 610] width 17 height 17
click at [1528, 607] on button "button" at bounding box center [1524, 610] width 30 height 20
click at [1525, 638] on span "Detach" at bounding box center [1534, 635] width 40 height 17
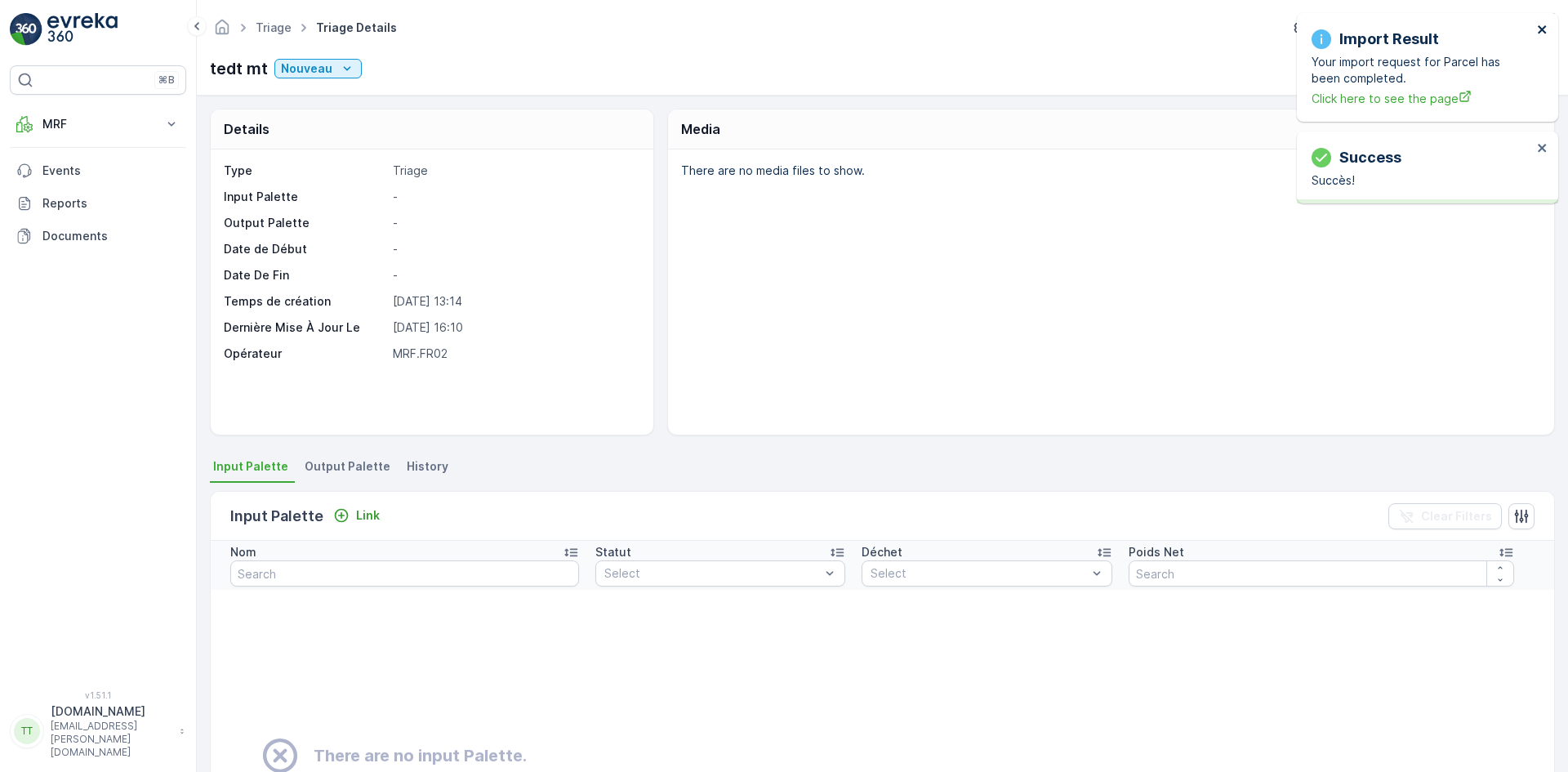
click at [1542, 26] on icon "close" at bounding box center [1543, 30] width 12 height 13
click at [1543, 26] on icon "close" at bounding box center [1543, 30] width 12 height 13
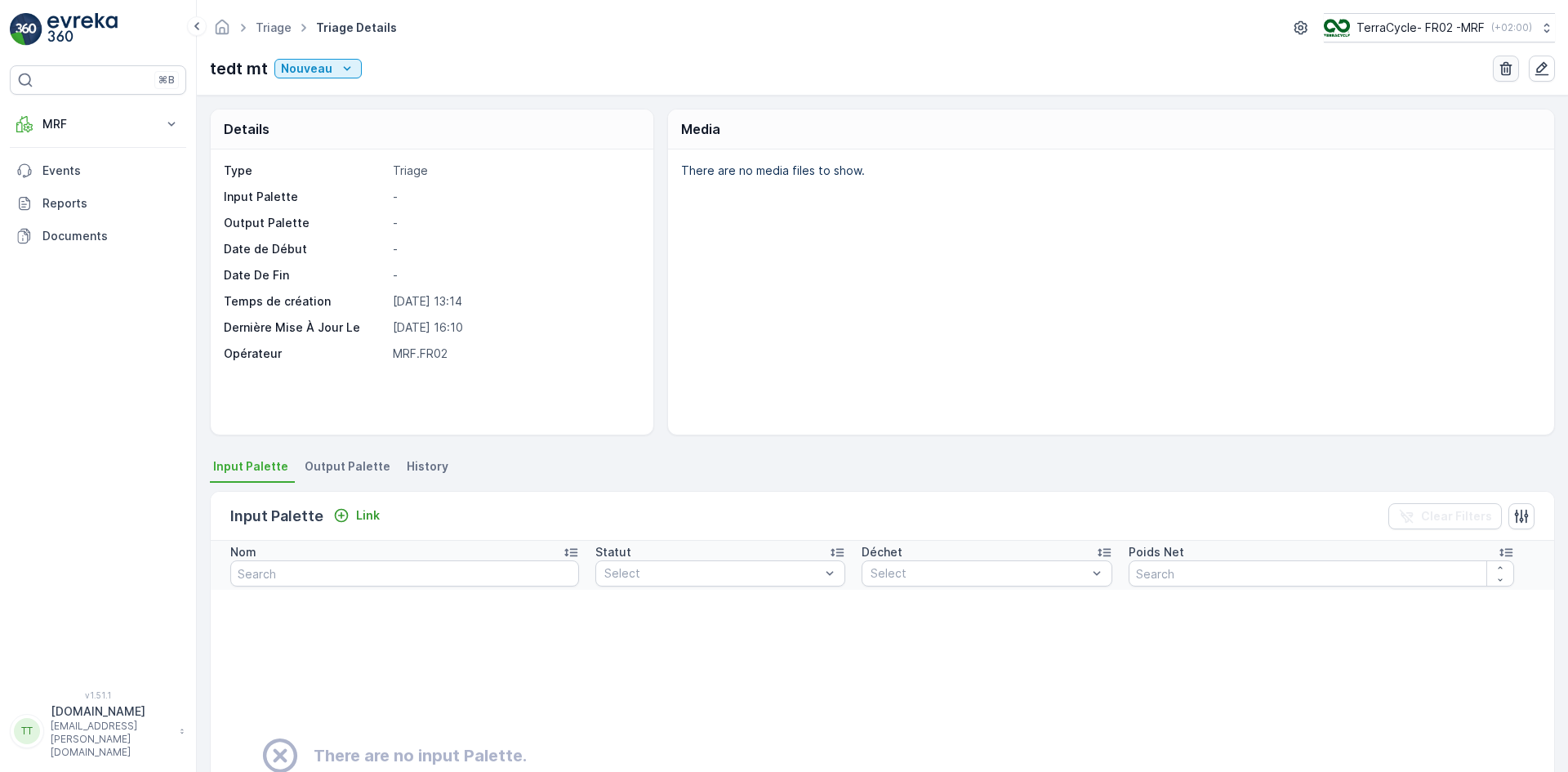
click at [1503, 65] on icon "button" at bounding box center [1506, 69] width 12 height 14
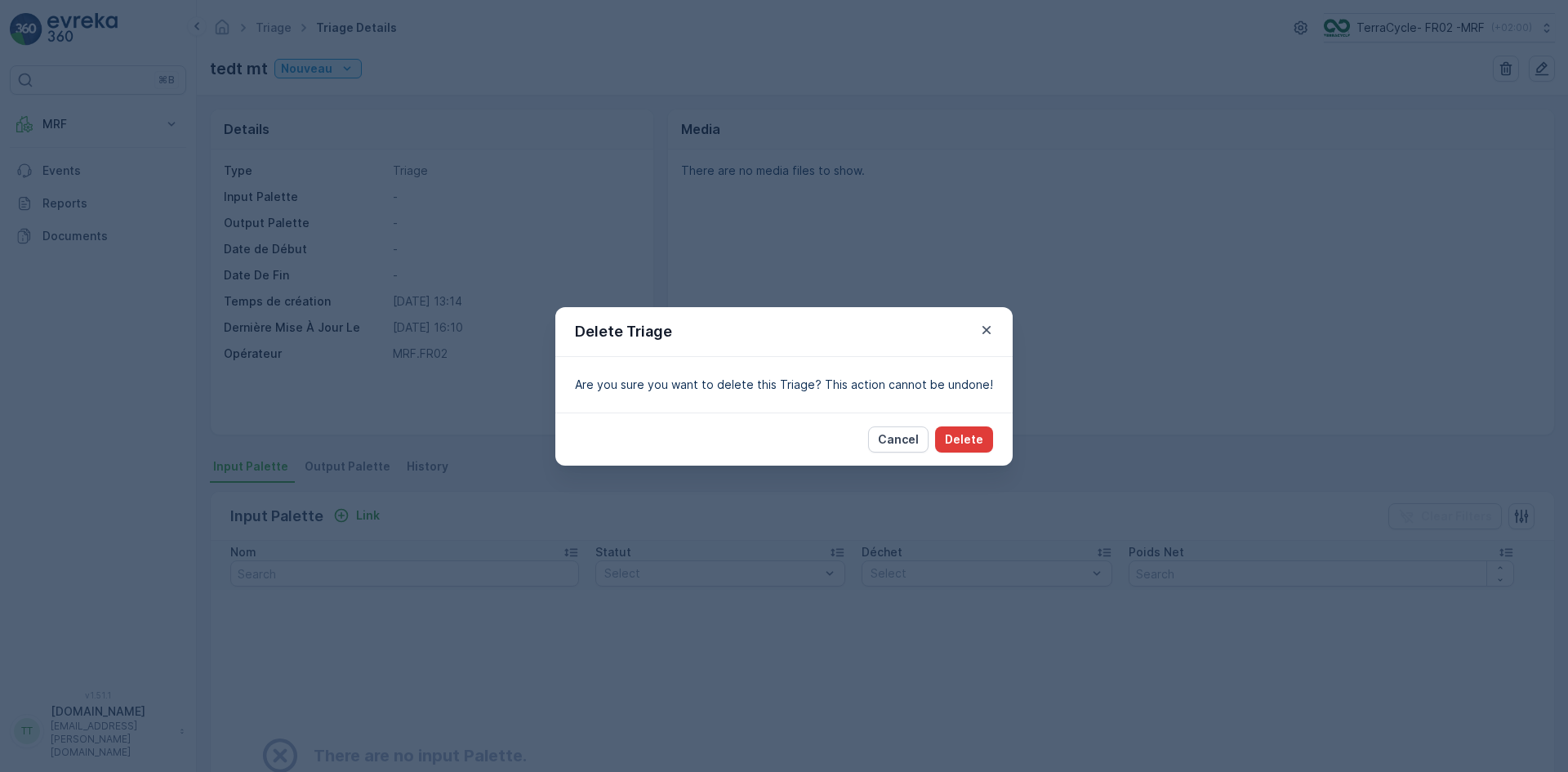
click at [971, 444] on p "Delete" at bounding box center [964, 440] width 38 height 17
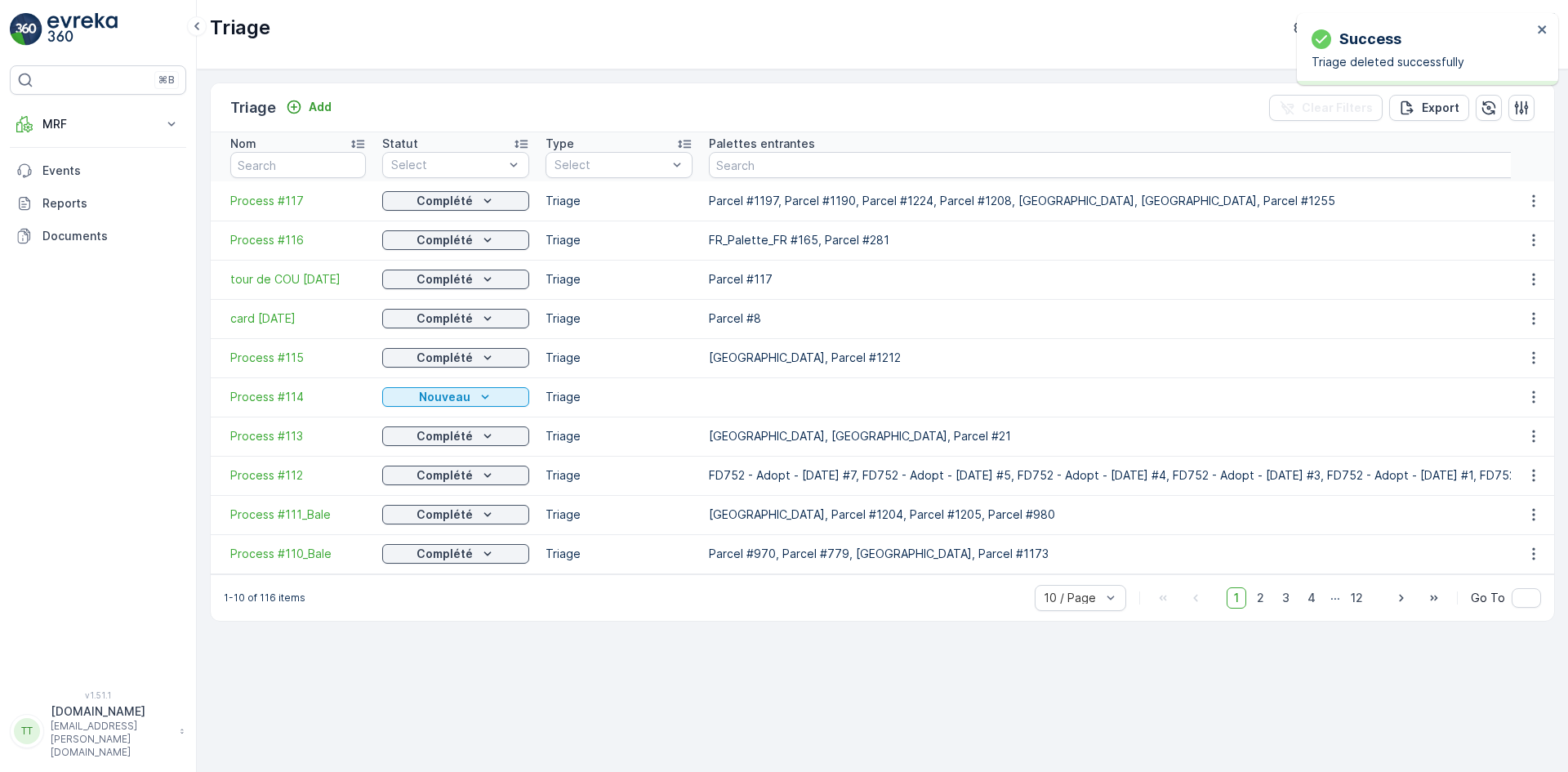
click at [523, 143] on icon at bounding box center [521, 144] width 17 height 17
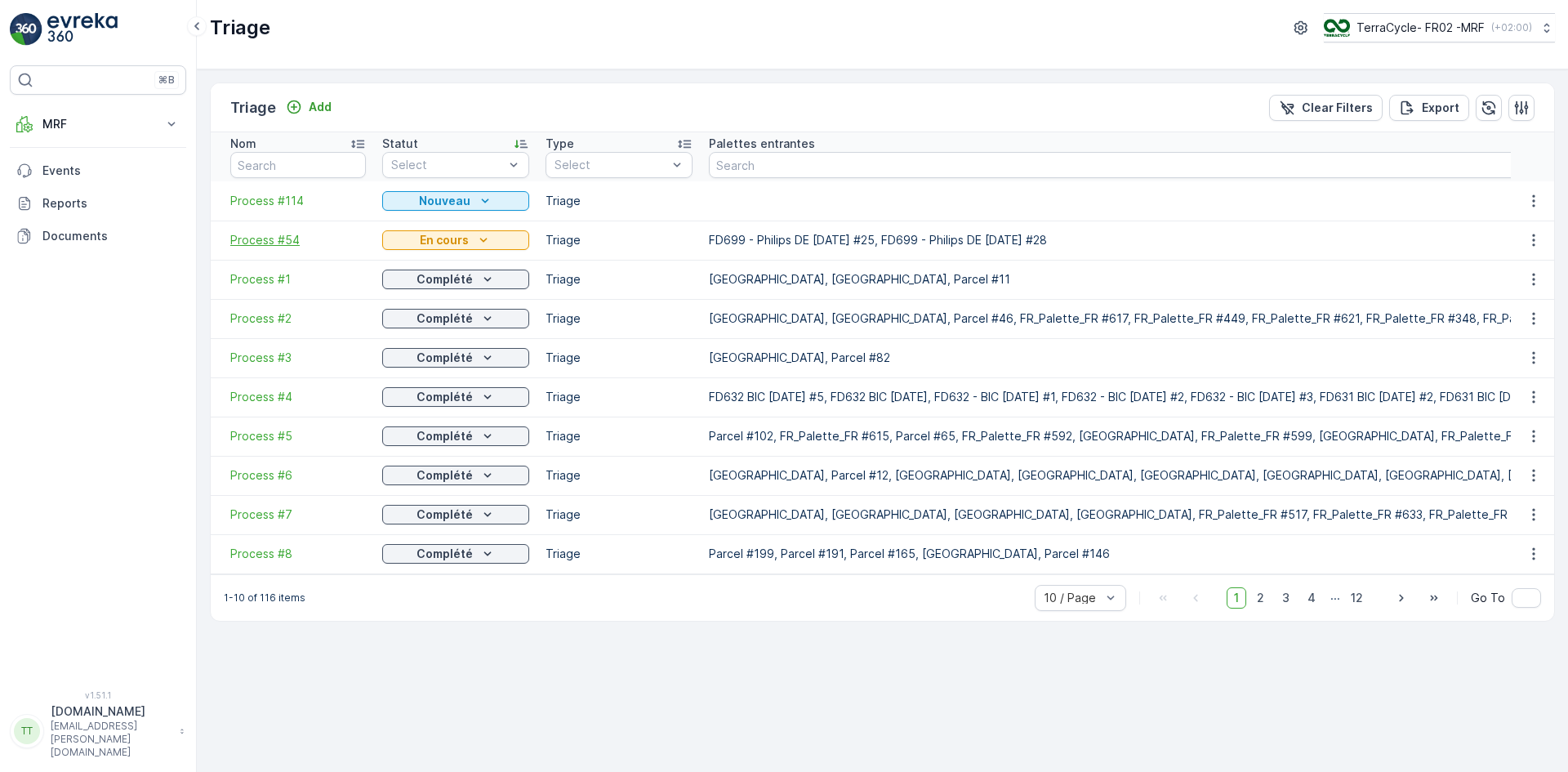
click at [275, 239] on span "Process #54" at bounding box center [299, 241] width 136 height 17
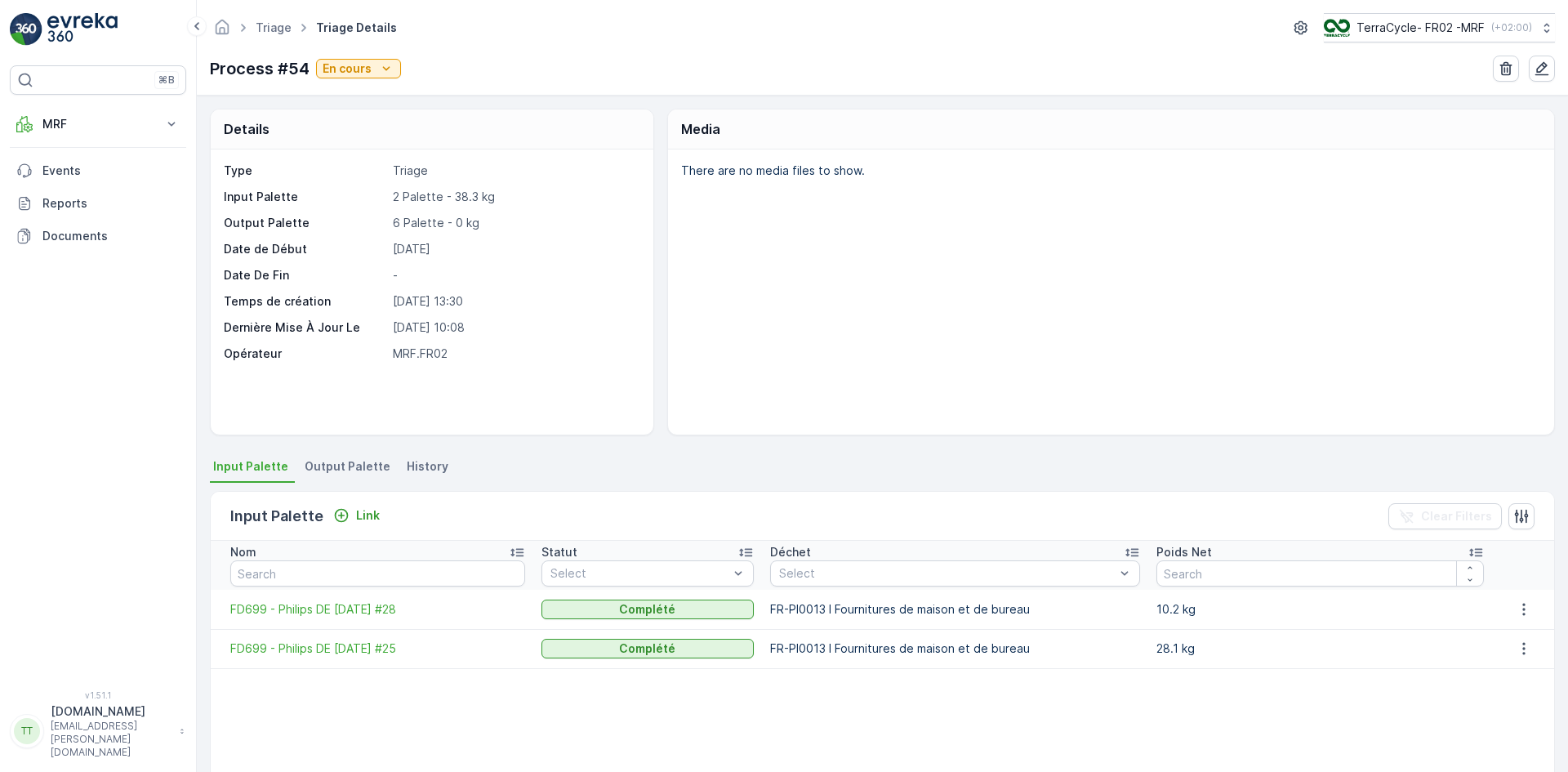
click at [340, 468] on span "Output Palette" at bounding box center [347, 467] width 86 height 17
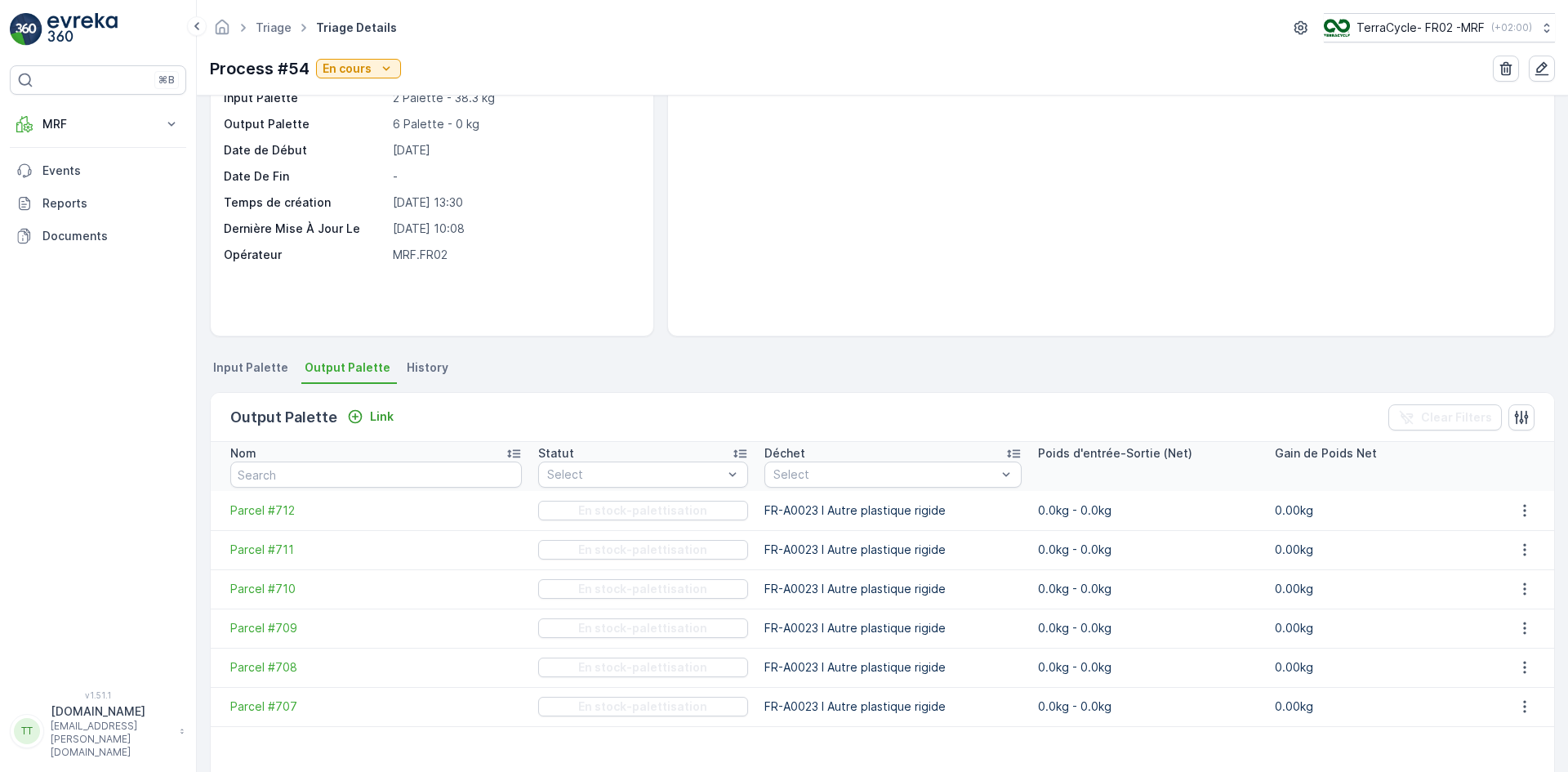
scroll to position [82, 0]
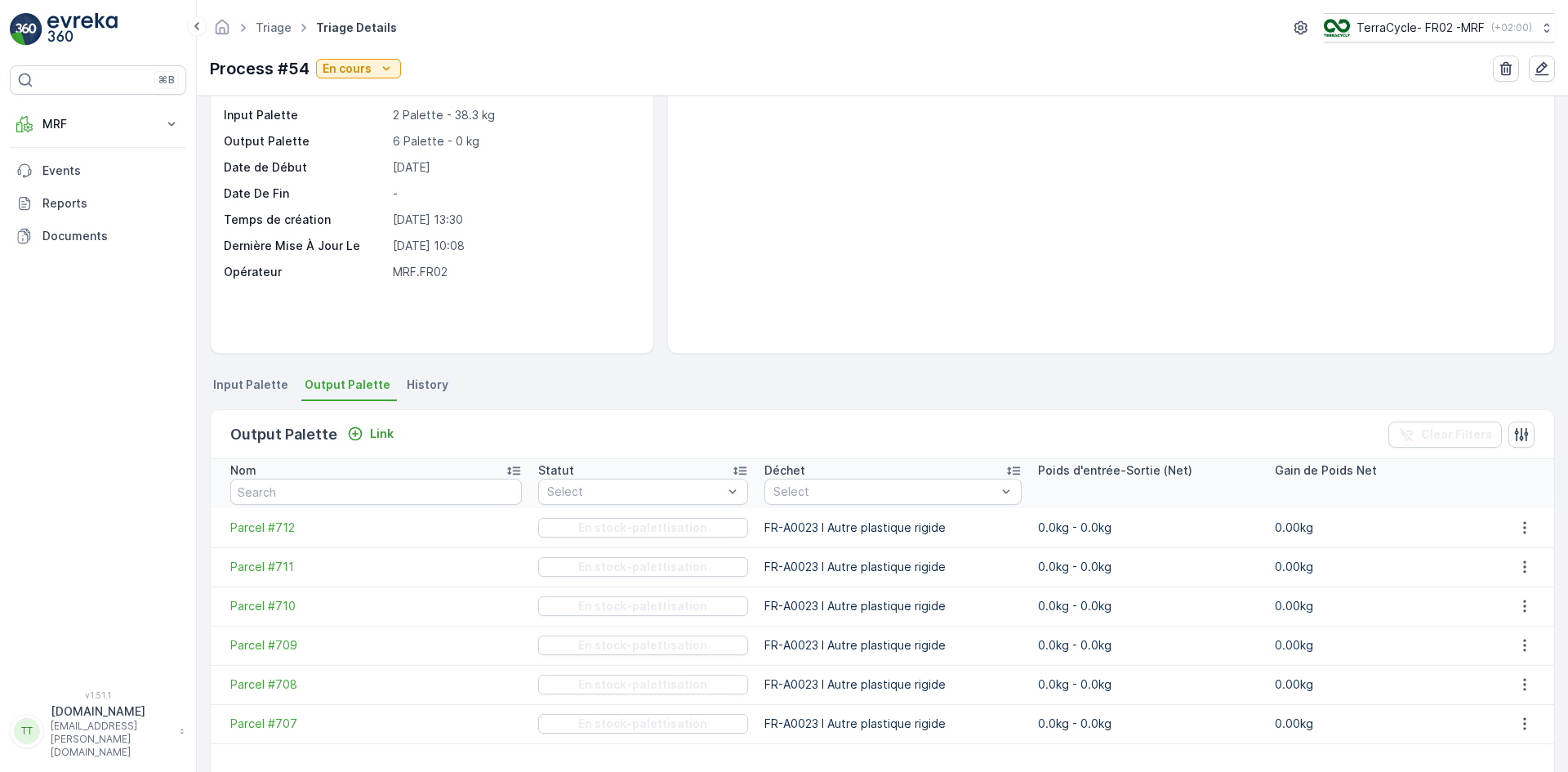
click at [542, 146] on p "6 Palette - 0 kg" at bounding box center [514, 141] width 243 height 17
click at [270, 22] on link "Triage" at bounding box center [273, 27] width 36 height 14
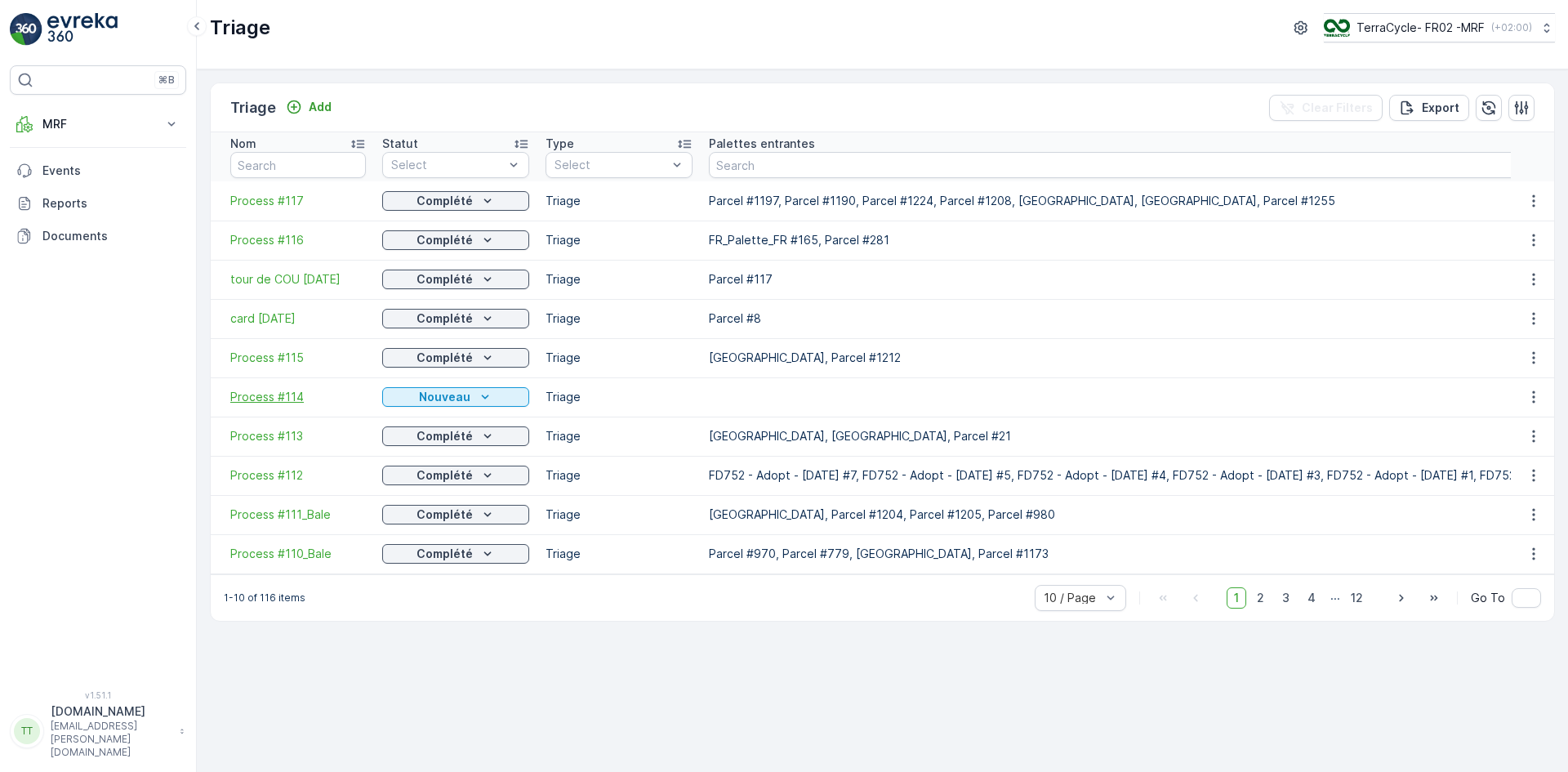
click at [275, 400] on span "Process #114" at bounding box center [299, 397] width 136 height 17
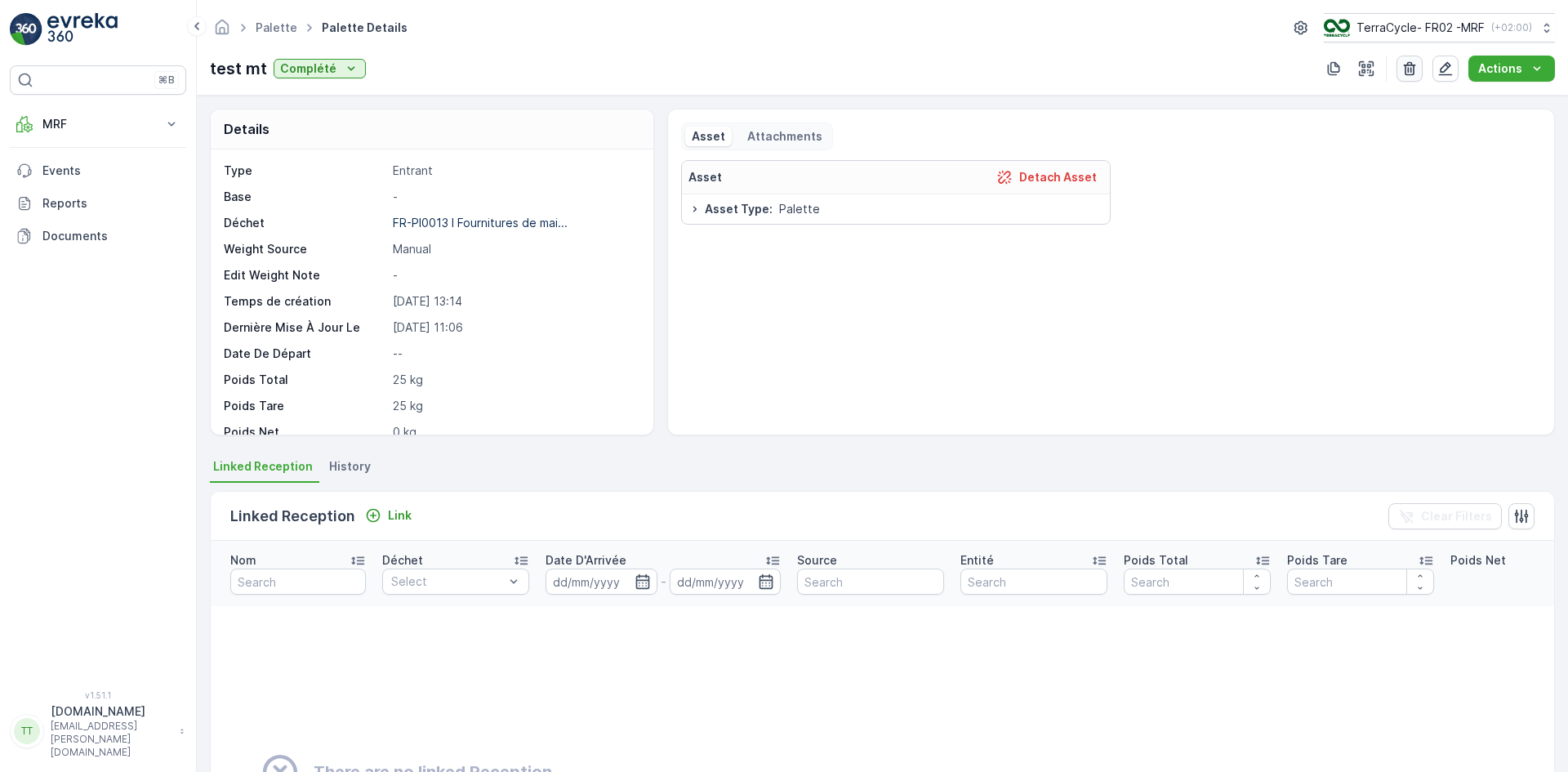
click at [1415, 72] on icon "button" at bounding box center [1410, 69] width 17 height 17
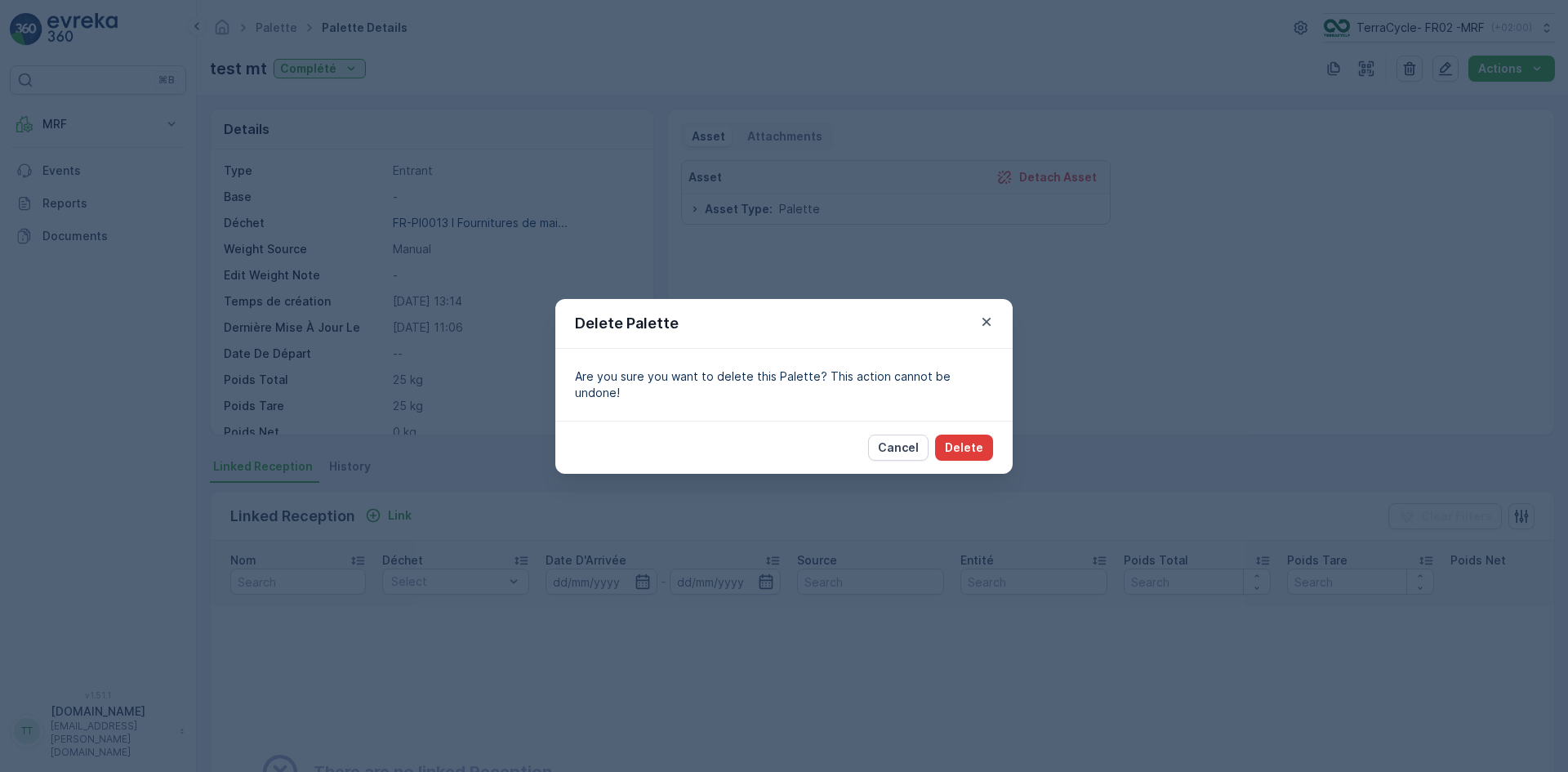
click at [978, 439] on p "Delete" at bounding box center [964, 448] width 38 height 17
